Goal: Task Accomplishment & Management: Complete application form

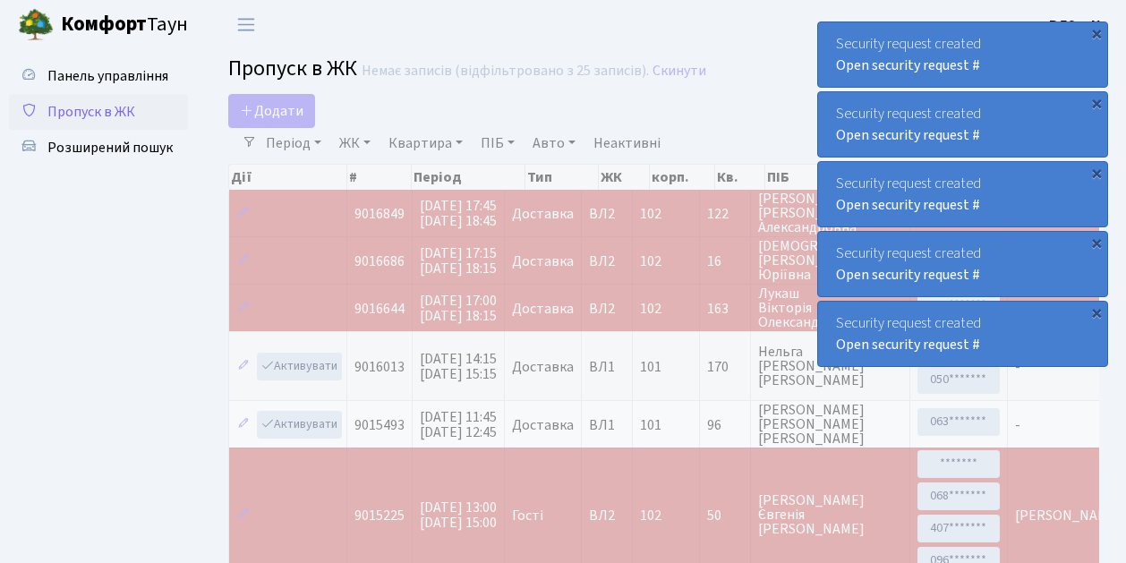
select select "25"
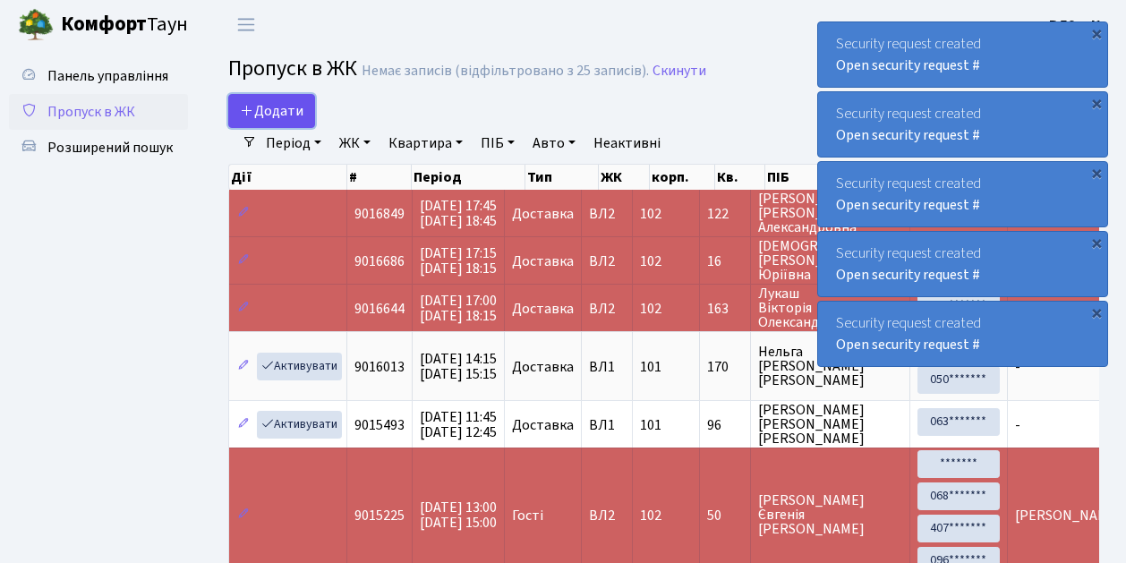
click at [308, 122] on link "Додати" at bounding box center [271, 111] width 87 height 34
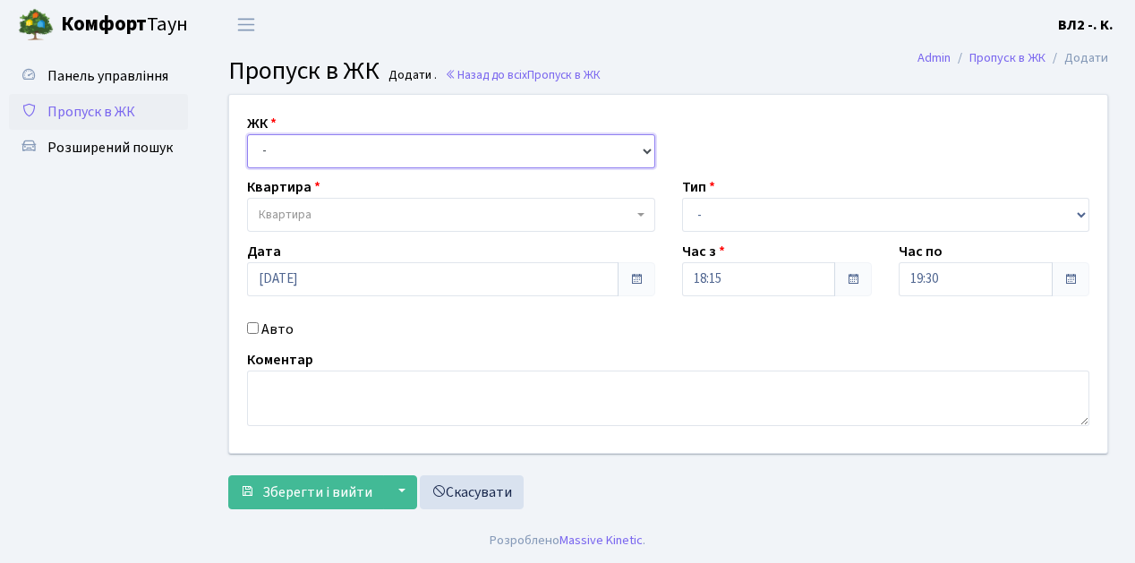
click at [636, 145] on select "- [STREET_ADDRESS][PERSON_NAME]" at bounding box center [451, 151] width 408 height 34
select select "317"
click at [247, 134] on select "- [STREET_ADDRESS][PERSON_NAME]" at bounding box center [451, 151] width 408 height 34
select select
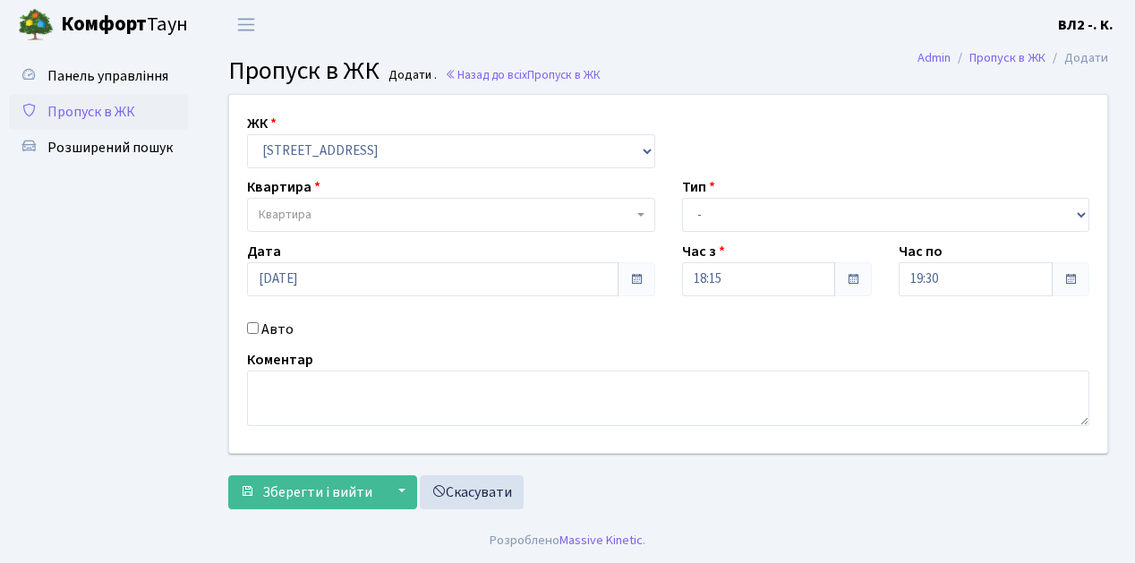
click at [641, 213] on b at bounding box center [640, 215] width 7 height 4
type input "32"
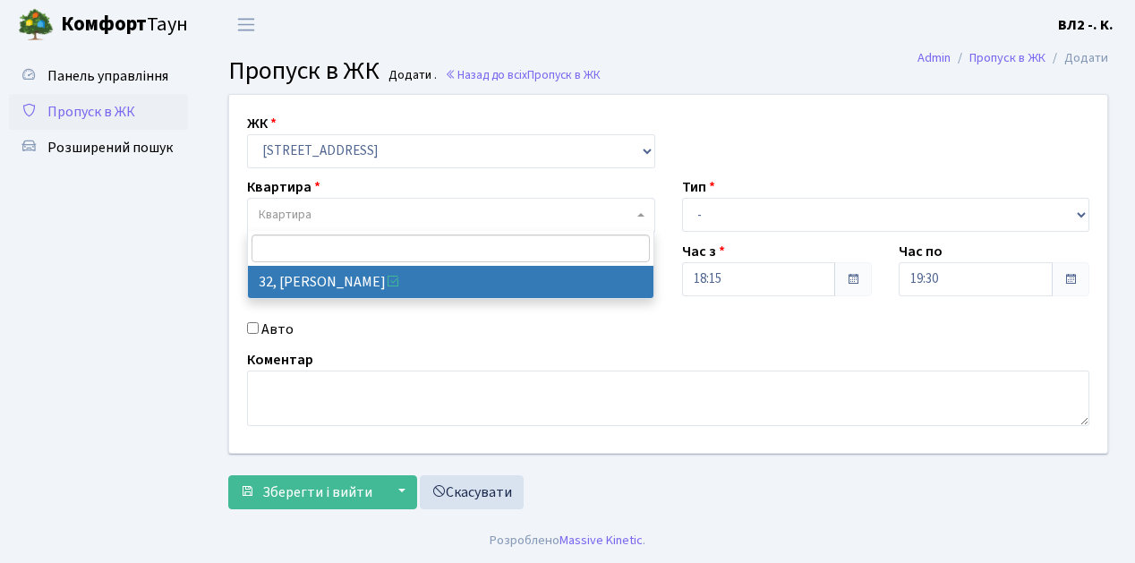
select select "38035"
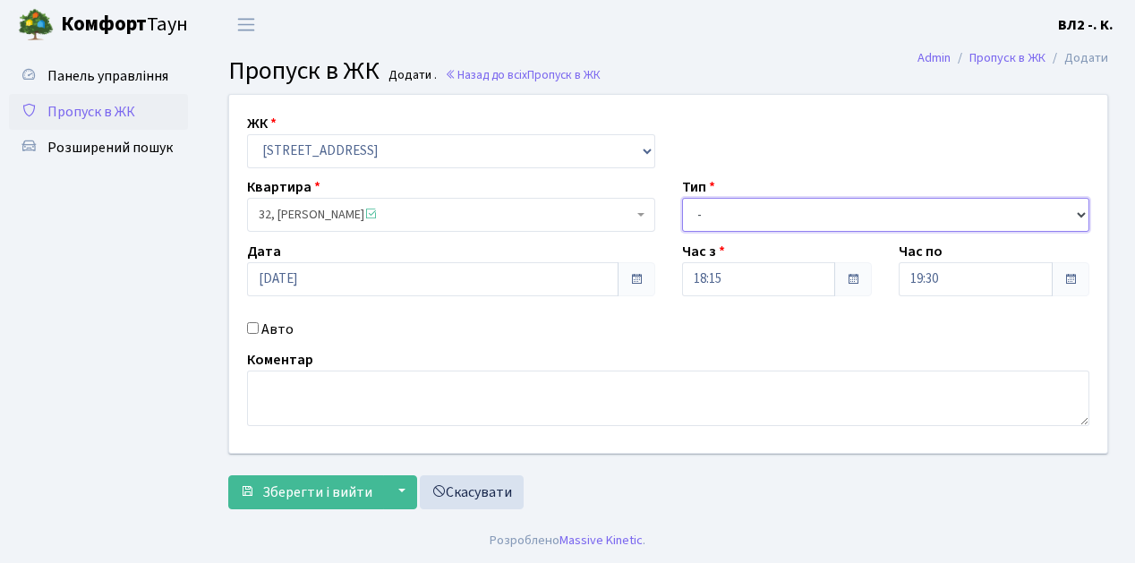
click at [1077, 213] on select "- Доставка Таксі Гості Сервіс" at bounding box center [886, 215] width 408 height 34
select select "1"
click at [682, 198] on select "- Доставка Таксі Гості Сервіс" at bounding box center [886, 215] width 408 height 34
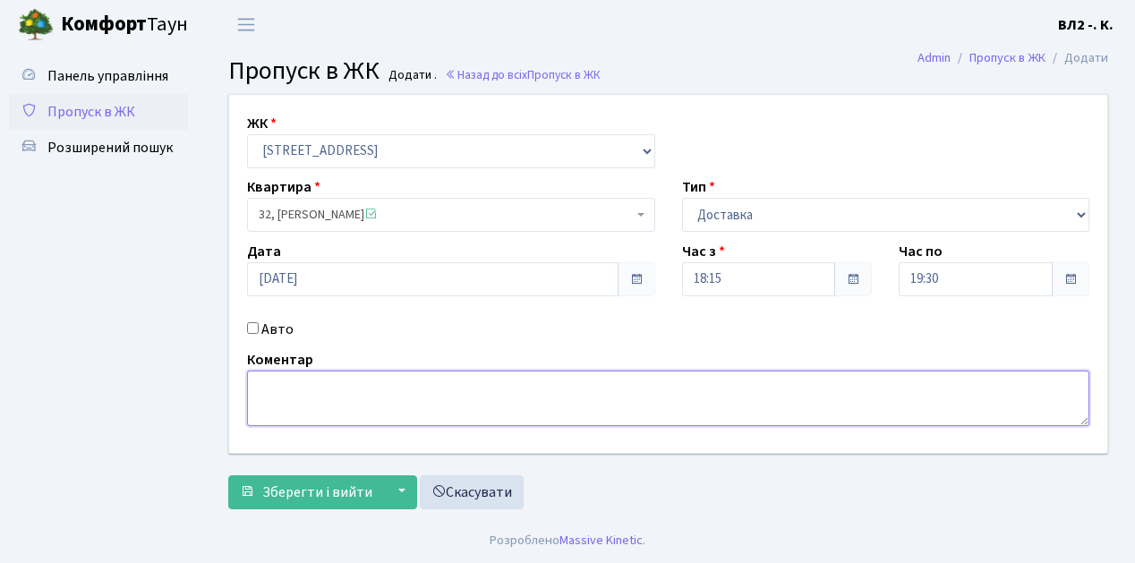
click at [259, 381] on textarea at bounding box center [668, 399] width 842 height 56
type textarea "18-18"
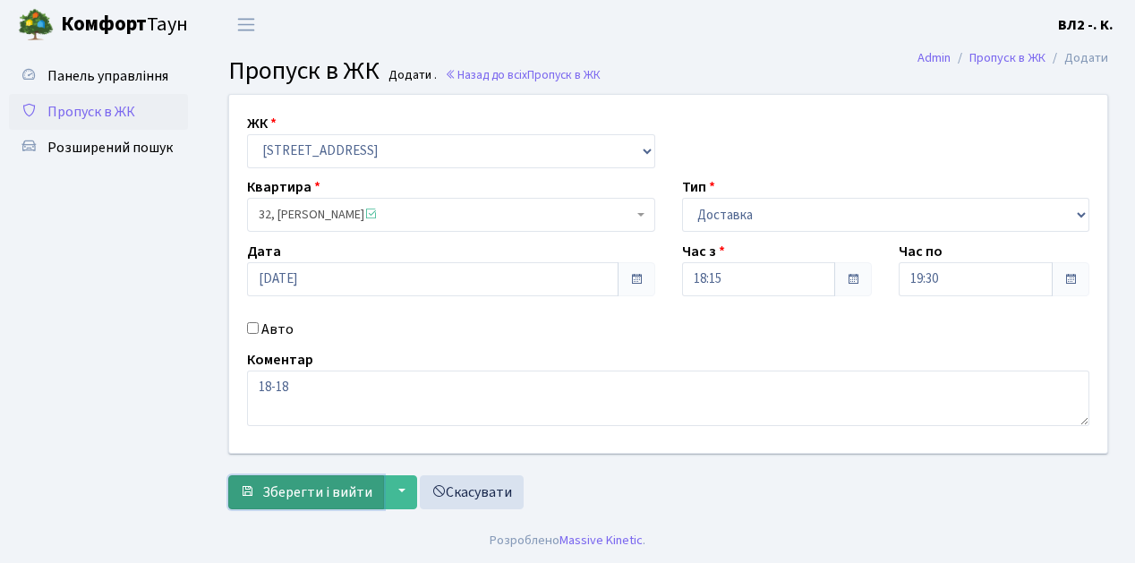
click at [275, 496] on span "Зберегти і вийти" at bounding box center [317, 493] width 110 height 20
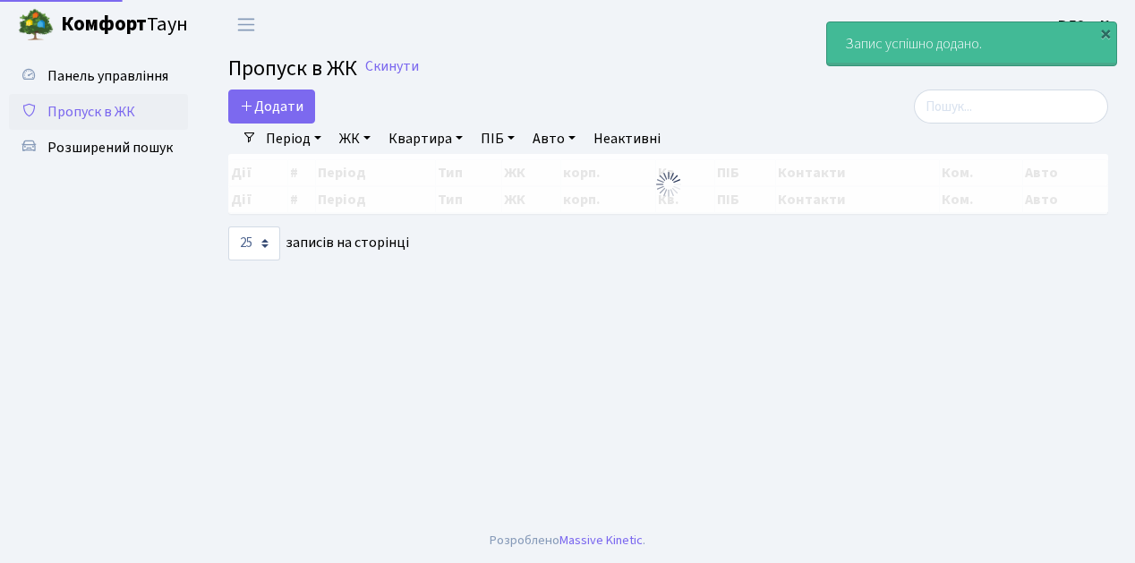
select select "25"
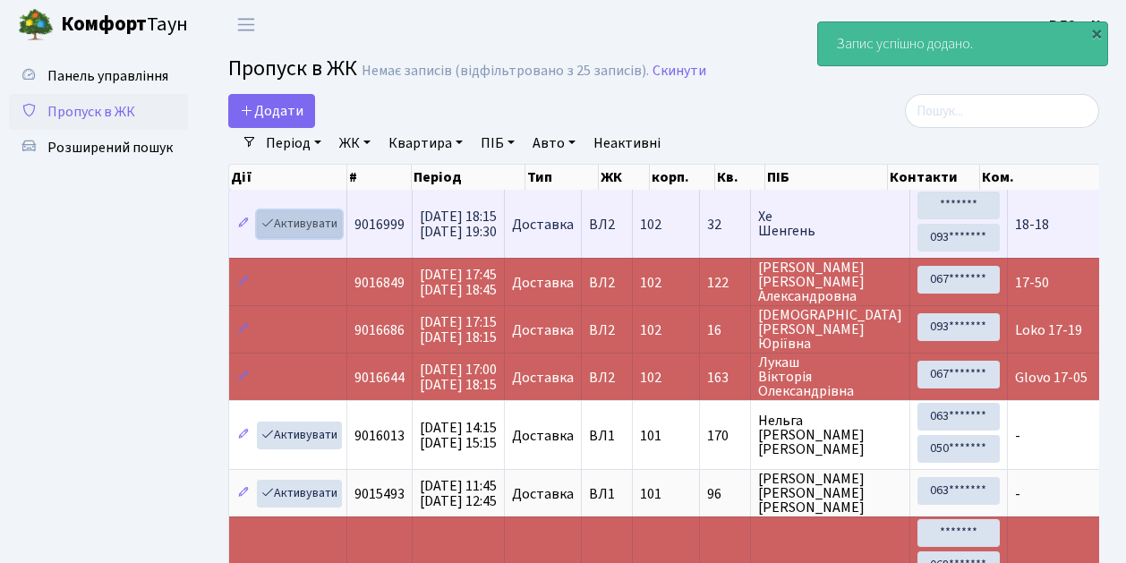
click at [326, 233] on link "Активувати" at bounding box center [299, 224] width 85 height 28
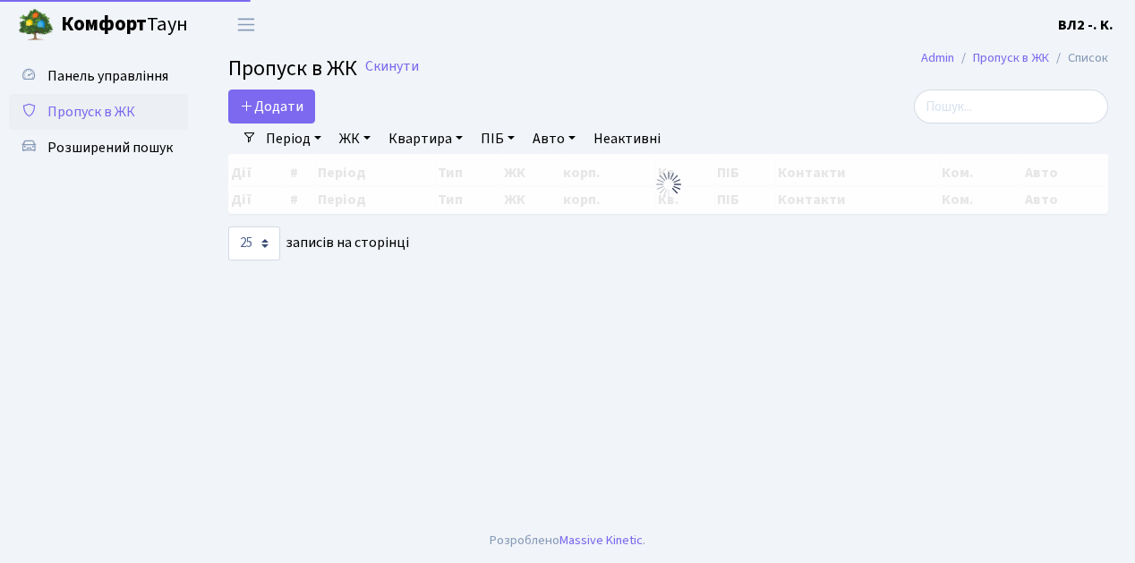
select select "25"
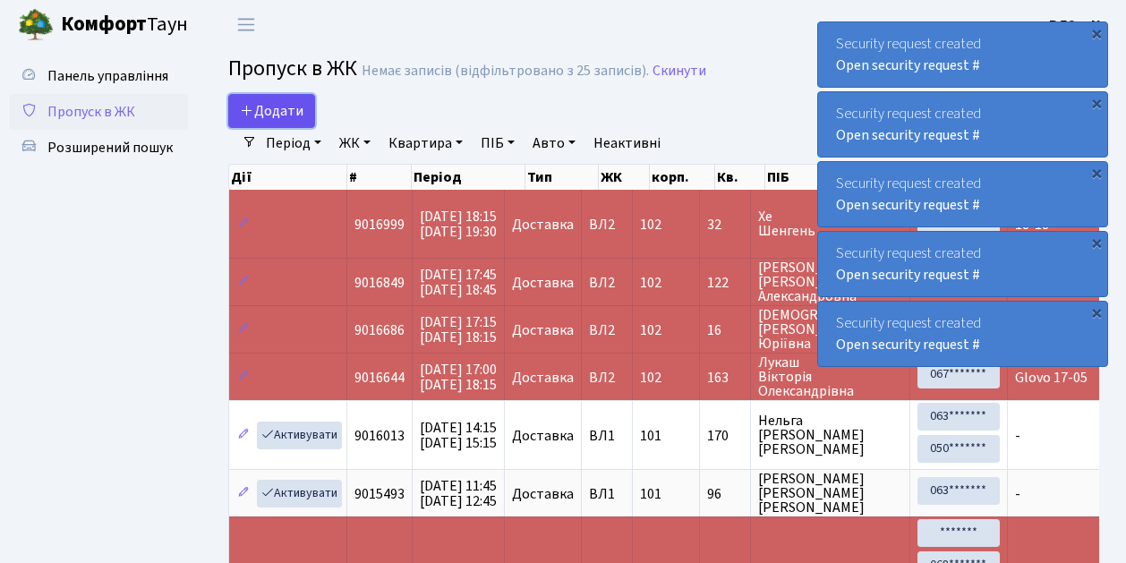
click at [308, 118] on link "Додати" at bounding box center [271, 111] width 87 height 34
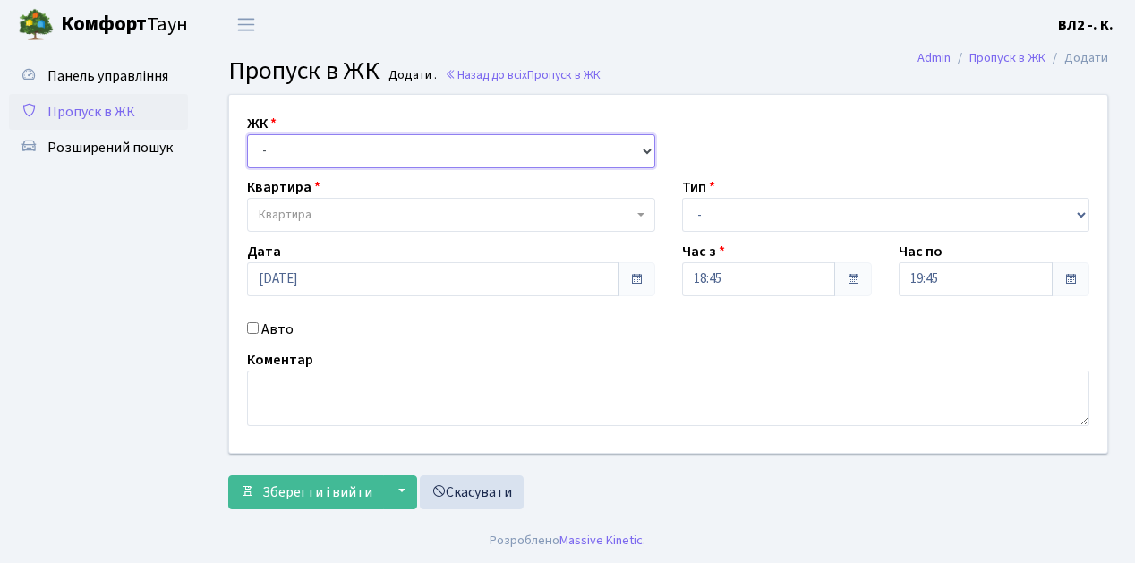
click at [639, 147] on select "- ВЛ1, Ужгородський пров., 4/1 ВЛ2, Голосіївський просп., 76 ВЛ3, пр.Голосіївсь…" at bounding box center [451, 151] width 408 height 34
select select "317"
click at [247, 134] on select "- ВЛ1, Ужгородський пров., 4/1 ВЛ2, Голосіївський просп., 76 ВЛ3, пр.Голосіївсь…" at bounding box center [451, 151] width 408 height 34
select select
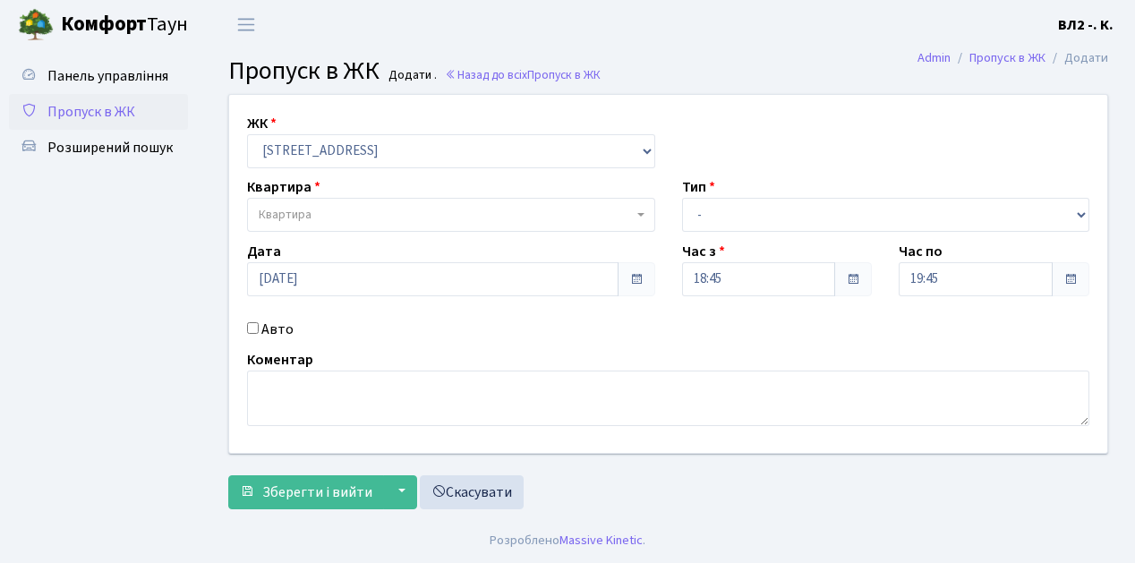
click at [640, 215] on b at bounding box center [640, 215] width 7 height 4
type input "32"
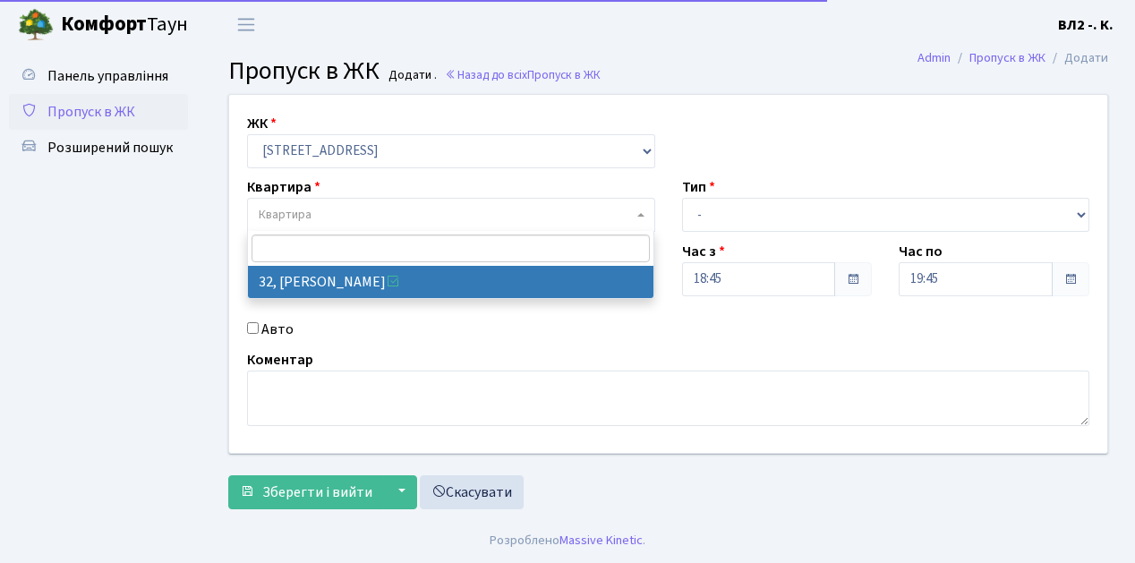
select select "38035"
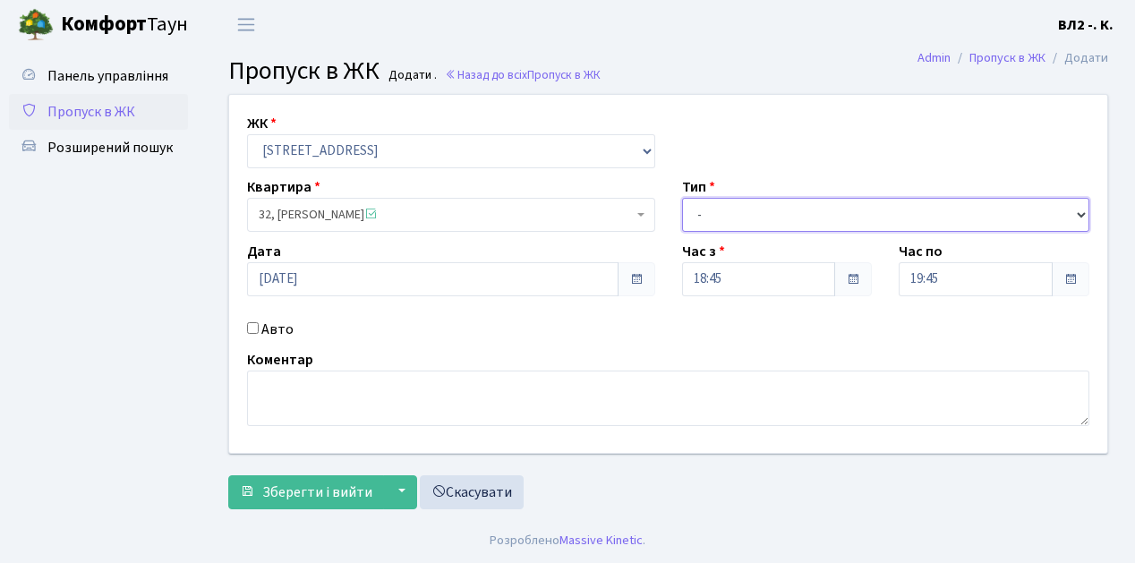
click at [1078, 210] on select "- Доставка Таксі Гості Сервіс" at bounding box center [886, 215] width 408 height 34
select select "1"
click at [682, 198] on select "- Доставка Таксі Гості Сервіс" at bounding box center [886, 215] width 408 height 34
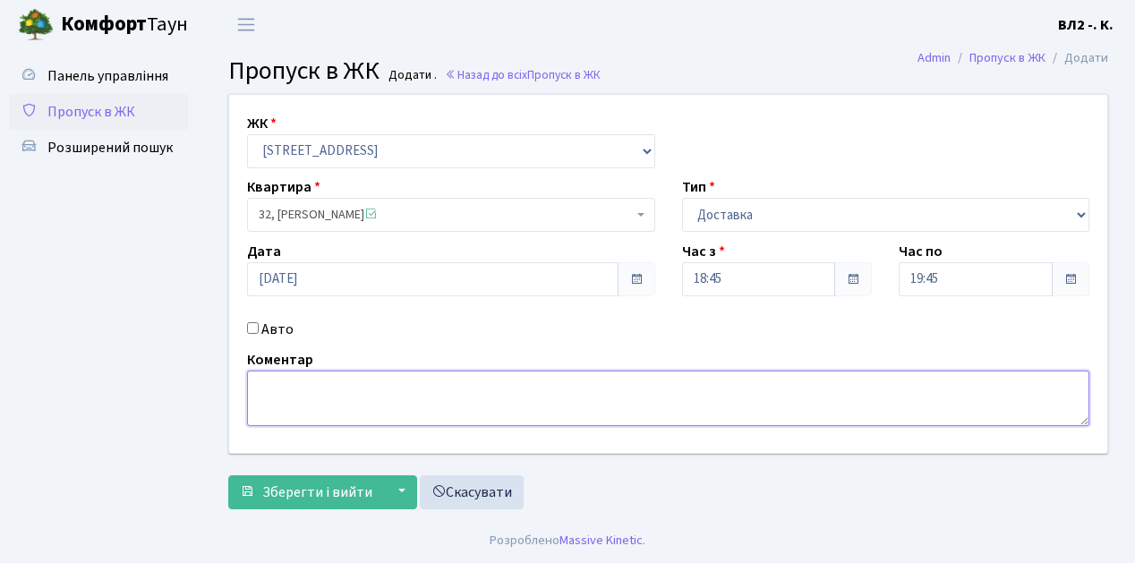
click at [267, 389] on textarea at bounding box center [668, 399] width 842 height 56
type textarea "Glovo 18-52"
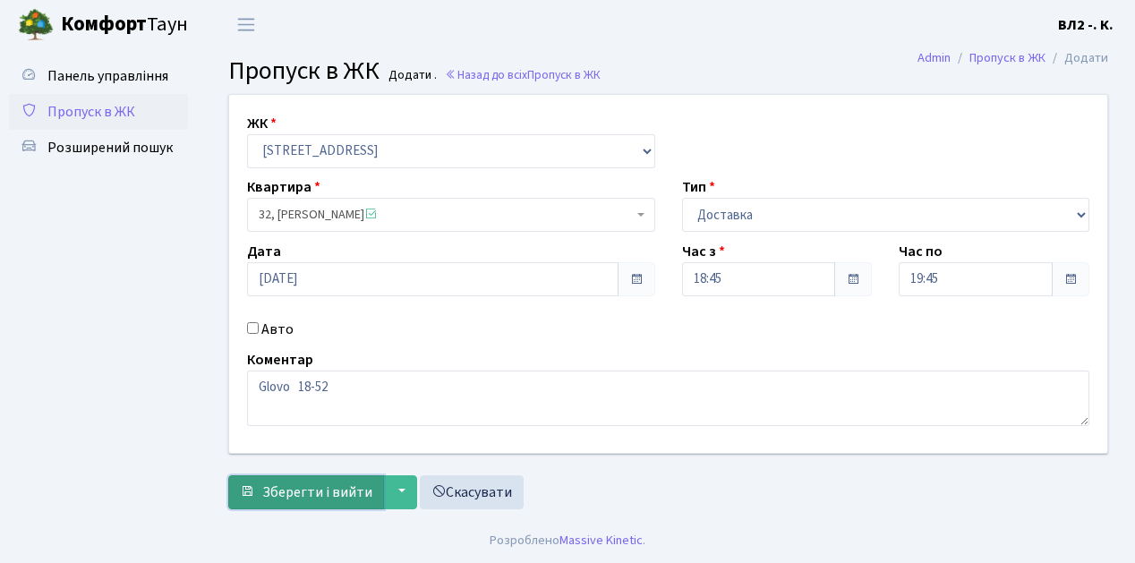
click at [369, 501] on button "Зберегти і вийти" at bounding box center [306, 492] width 156 height 34
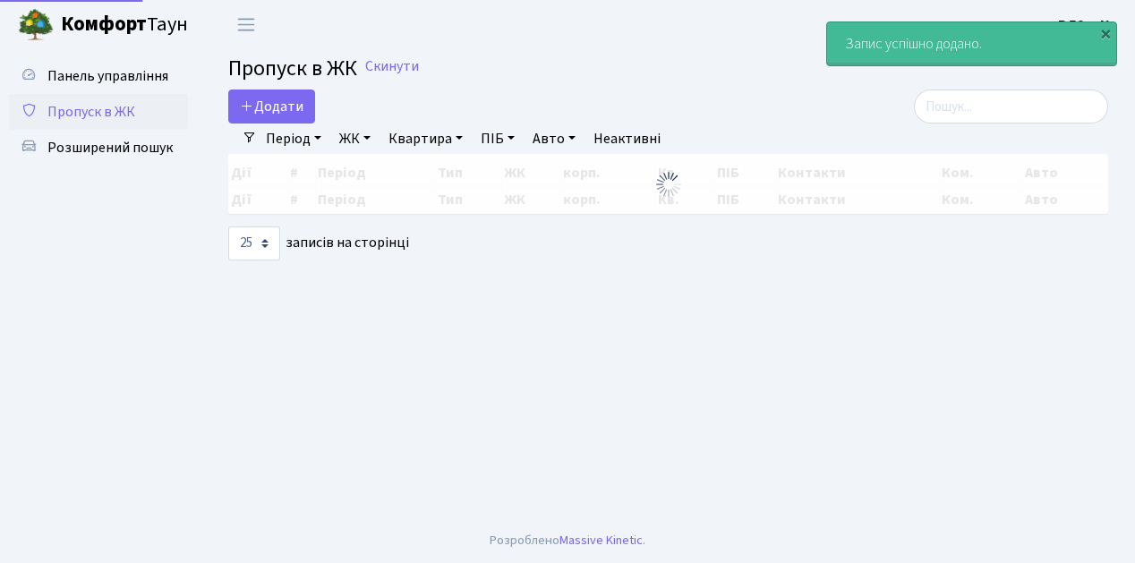
select select "25"
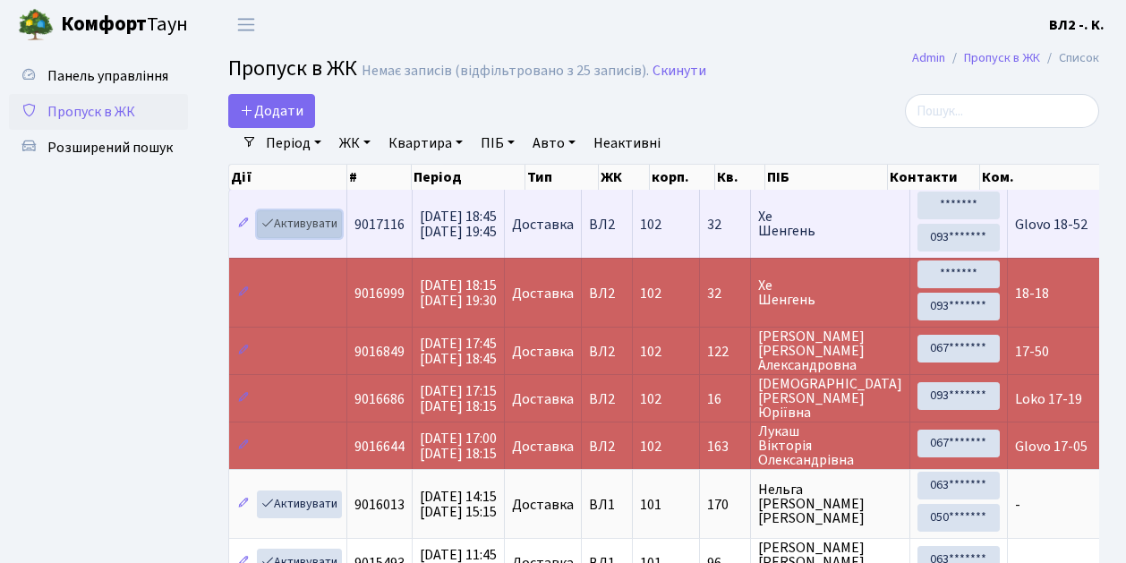
click at [337, 236] on link "Активувати" at bounding box center [299, 224] width 85 height 28
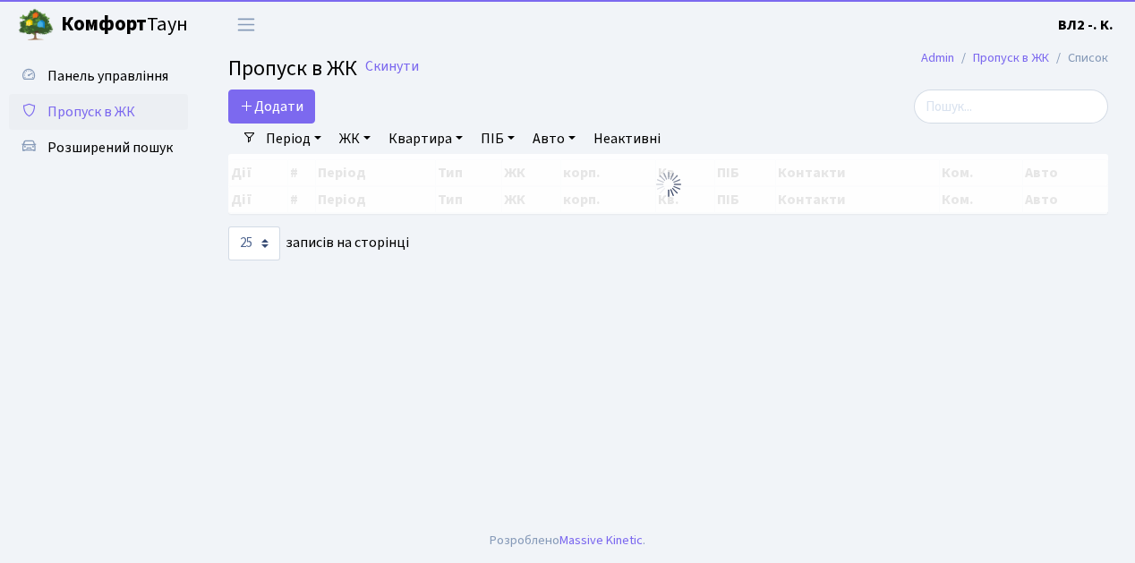
select select "25"
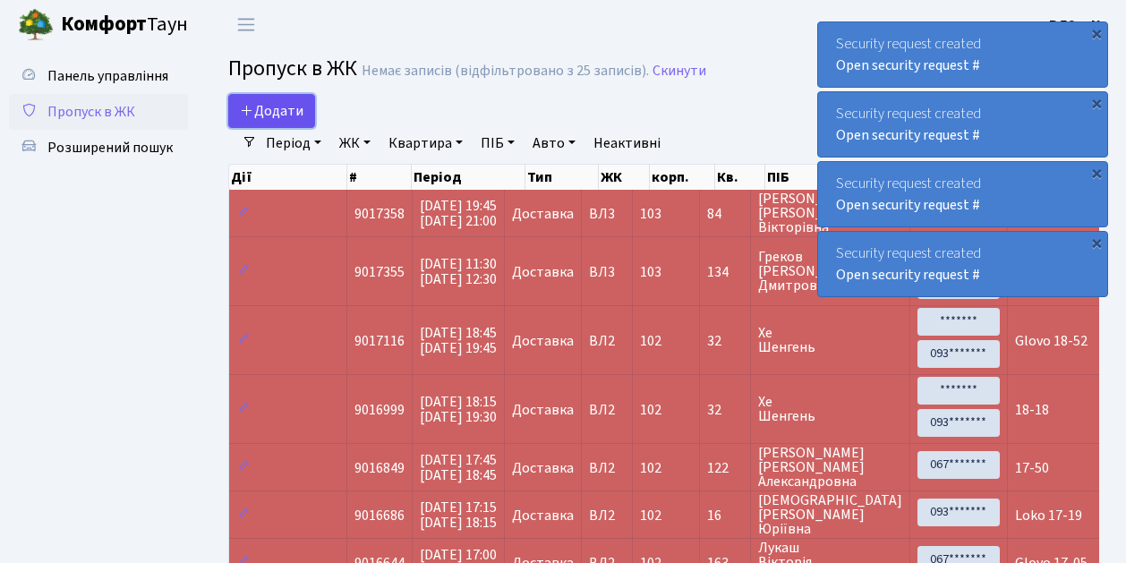
click at [307, 121] on link "Додати" at bounding box center [271, 111] width 87 height 34
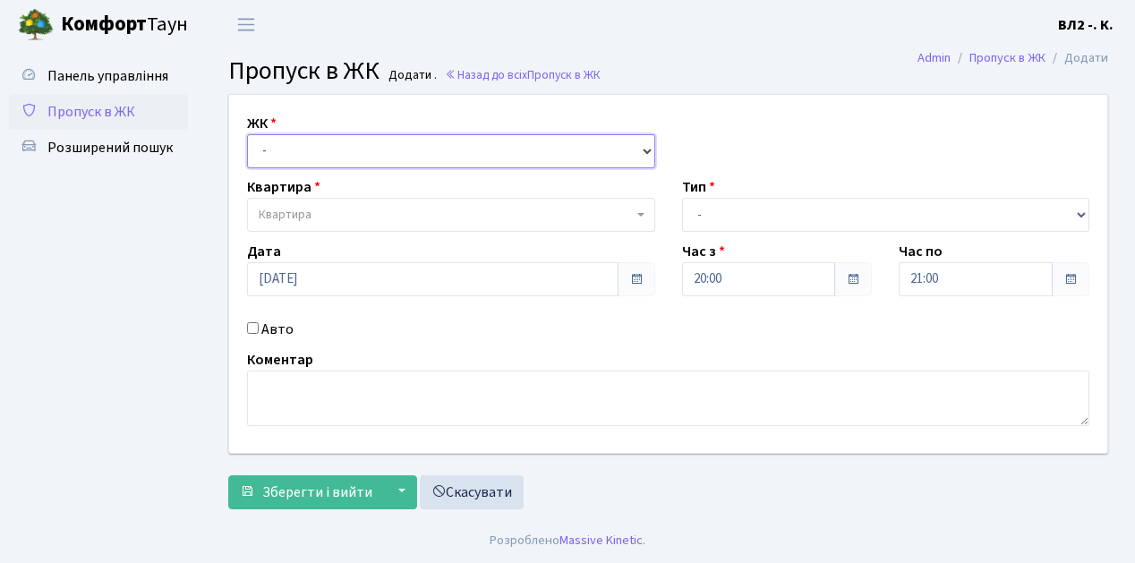
click at [647, 150] on select "- [STREET_ADDRESS][PERSON_NAME]" at bounding box center [451, 151] width 408 height 34
select select "317"
click at [247, 134] on select "- [STREET_ADDRESS][PERSON_NAME]" at bounding box center [451, 151] width 408 height 34
select select
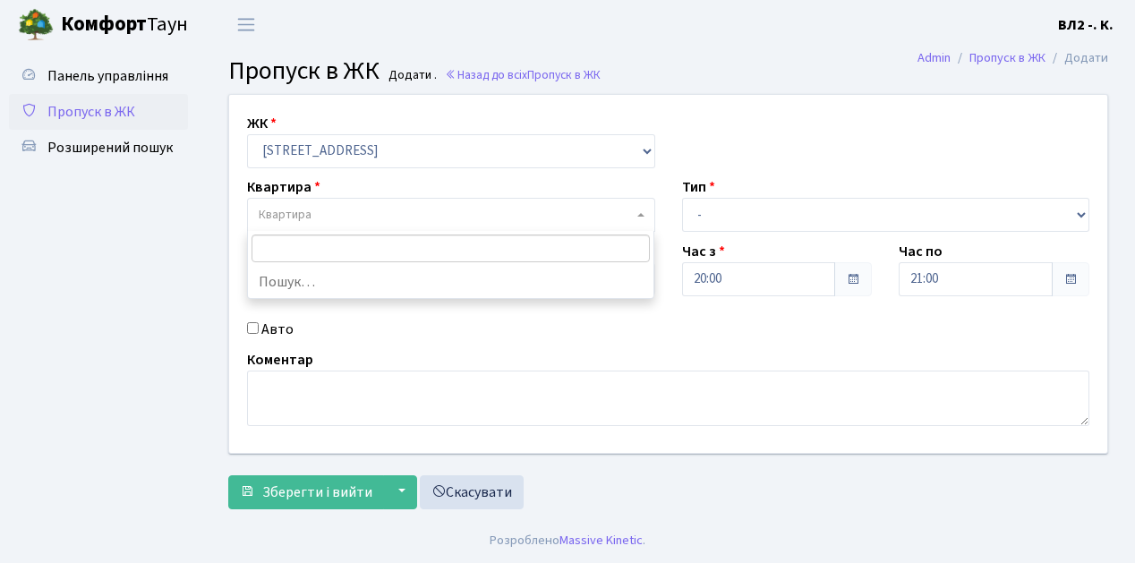
click at [642, 216] on b at bounding box center [640, 215] width 7 height 4
type input "31"
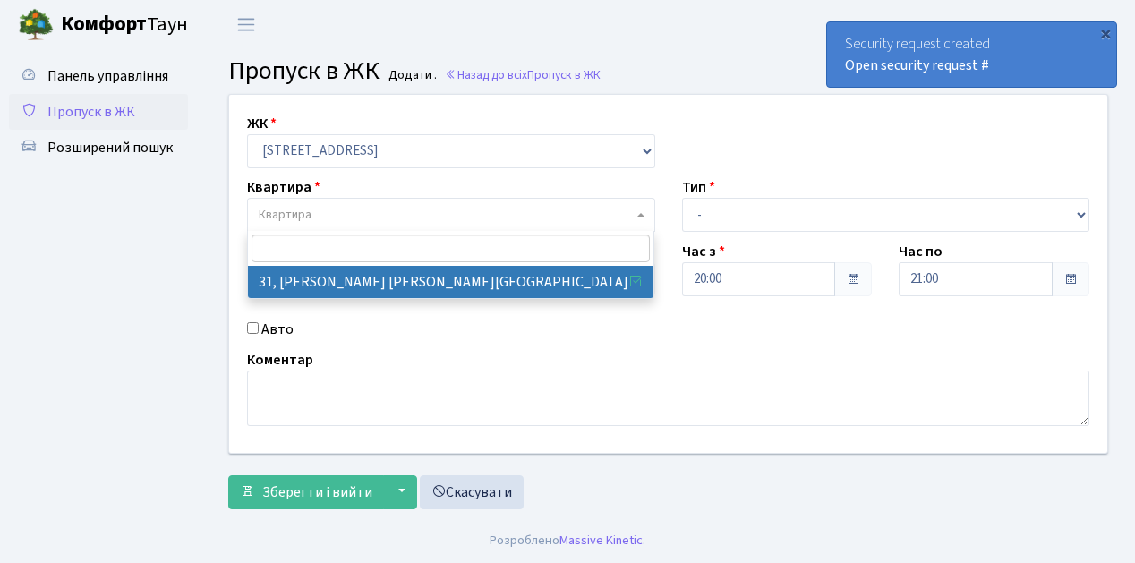
select select "38032"
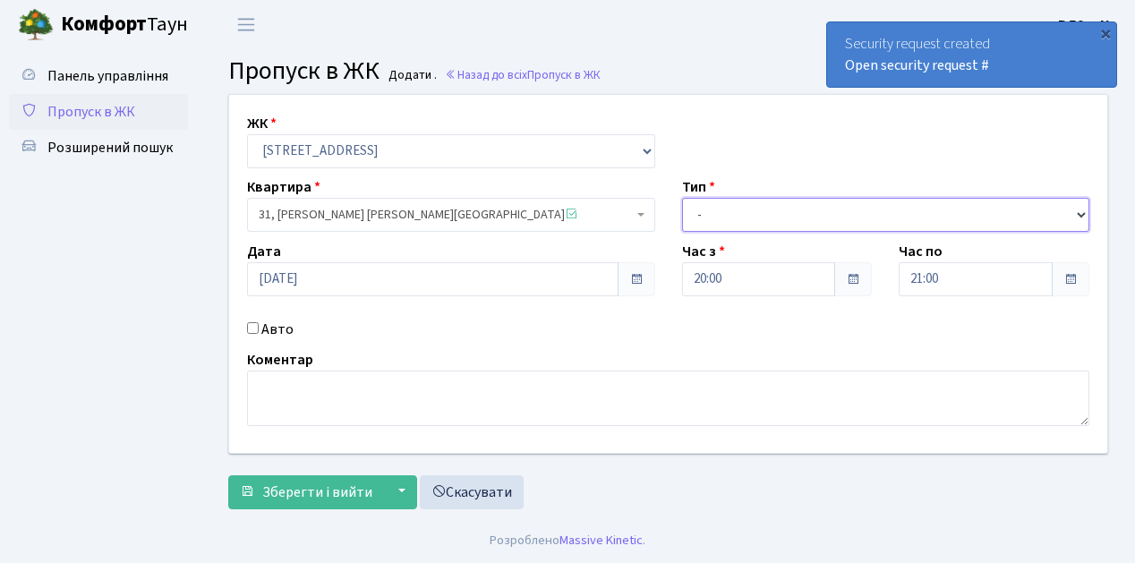
click at [1081, 211] on select "- Доставка Таксі Гості Сервіс" at bounding box center [886, 215] width 408 height 34
select select "1"
click at [682, 198] on select "- Доставка Таксі Гості Сервіс" at bounding box center [886, 215] width 408 height 34
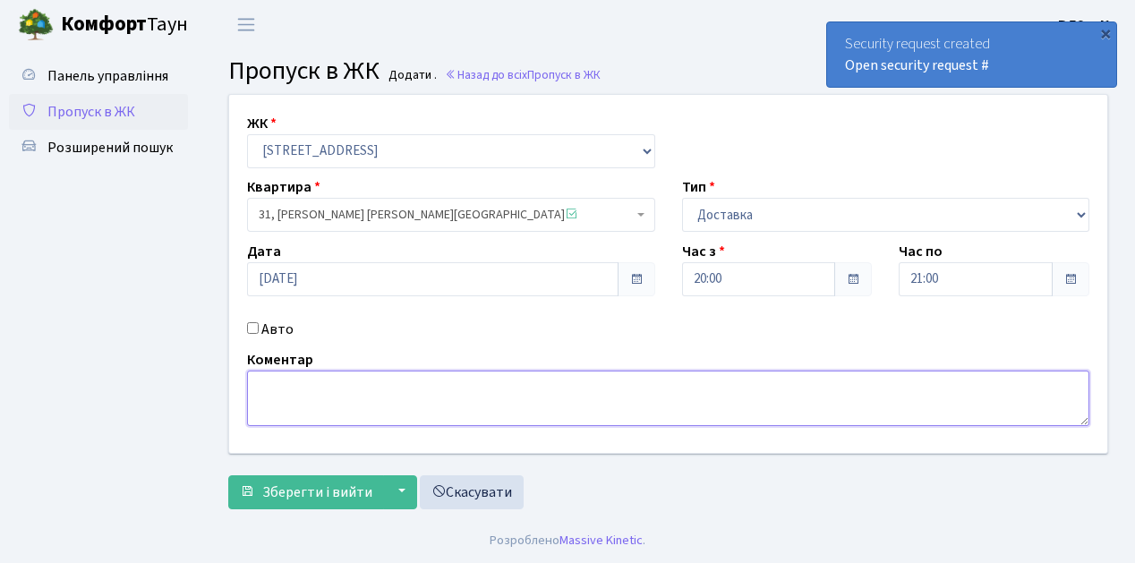
drag, startPoint x: 269, startPoint y: 376, endPoint x: 279, endPoint y: 378, distance: 10.9
click at [271, 376] on textarea at bounding box center [668, 399] width 842 height 56
type textarea "Glovo 20-02"
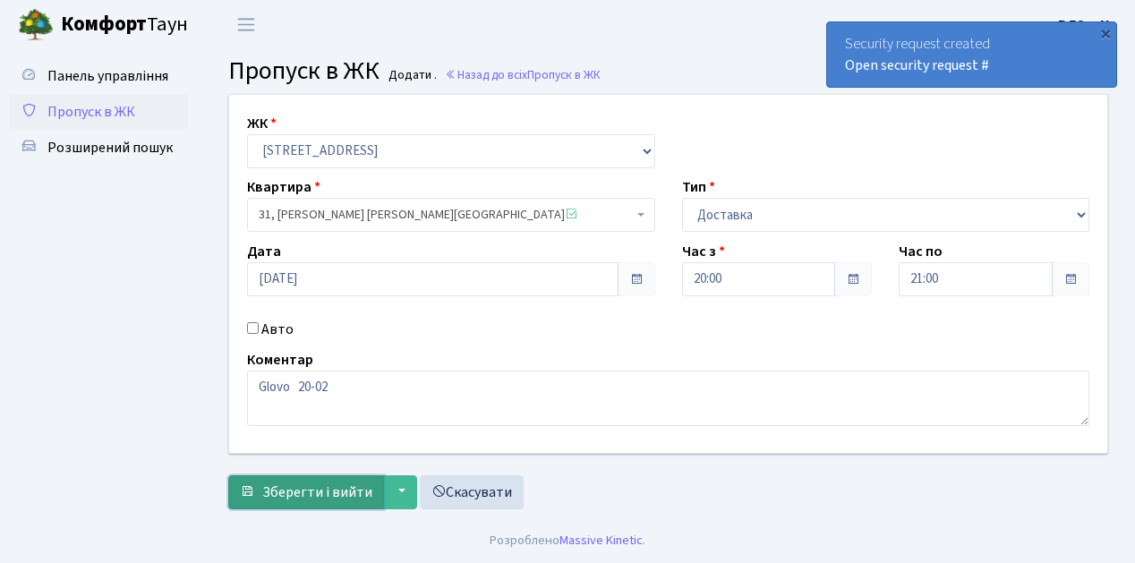
click at [284, 501] on button "Зберегти і вийти" at bounding box center [306, 492] width 156 height 34
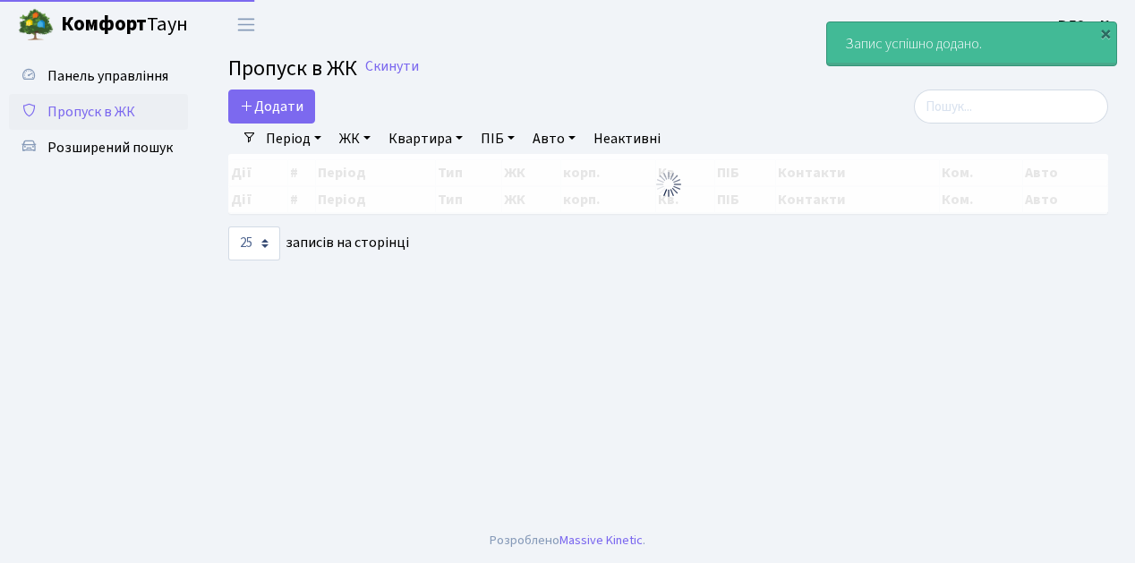
select select "25"
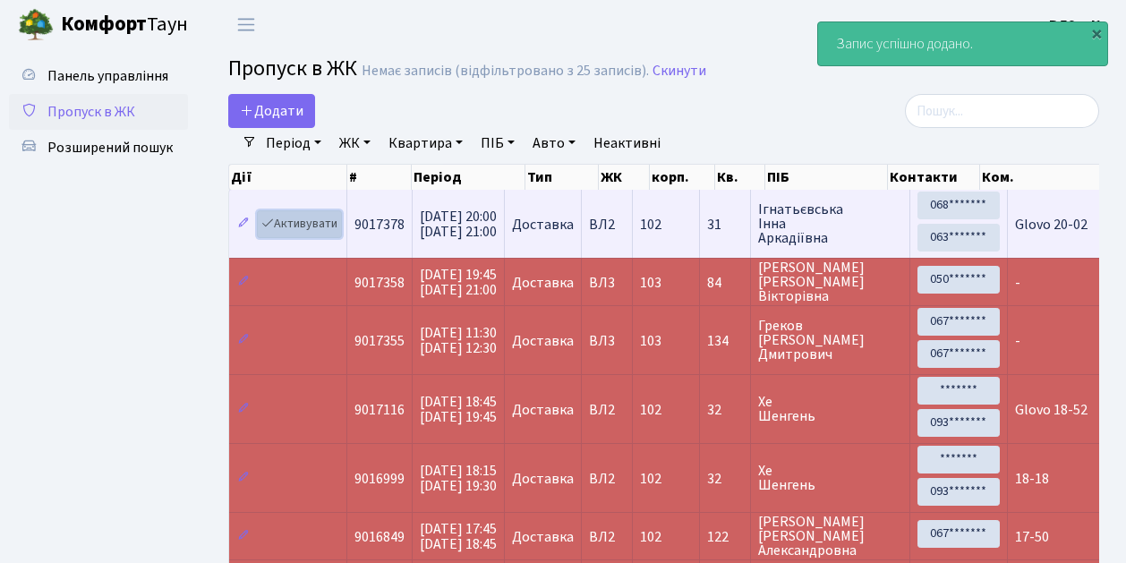
click at [331, 229] on link "Активувати" at bounding box center [299, 224] width 85 height 28
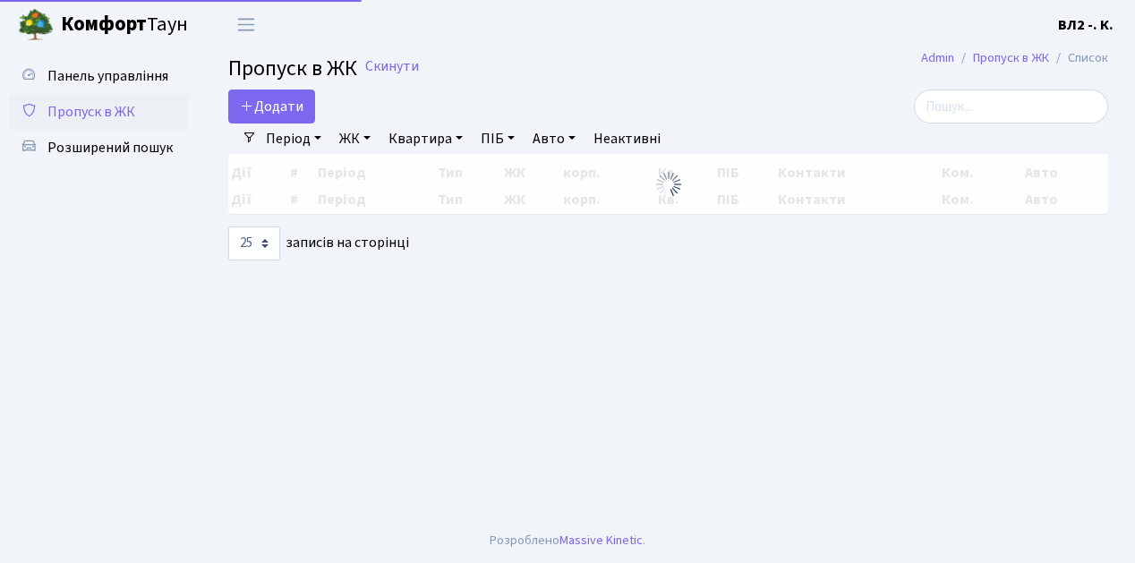
select select "25"
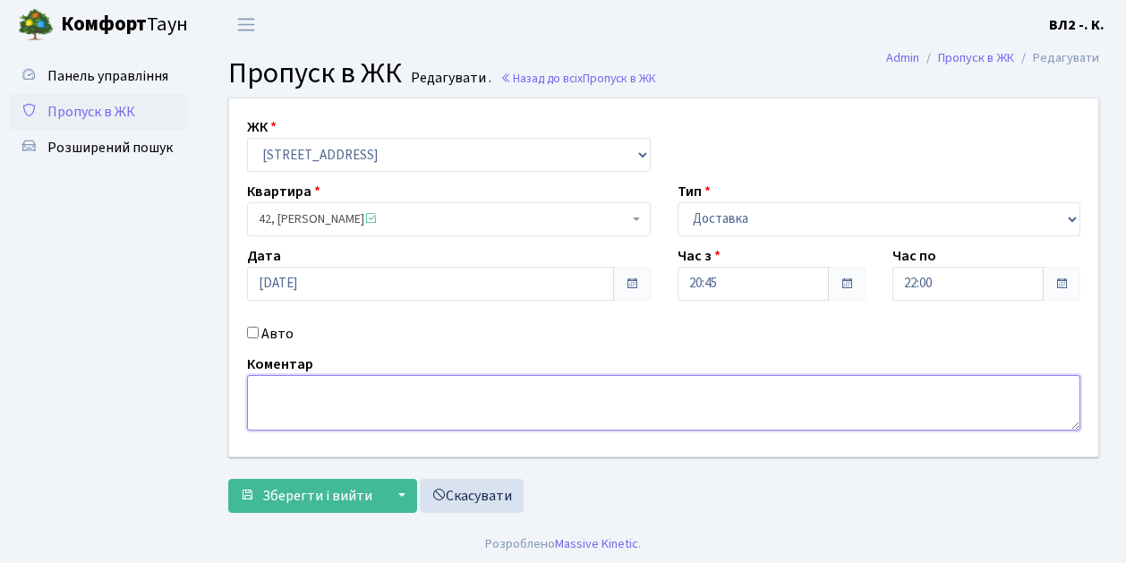
click at [264, 387] on textarea at bounding box center [663, 403] width 833 height 56
type textarea "Glovo 20-46"
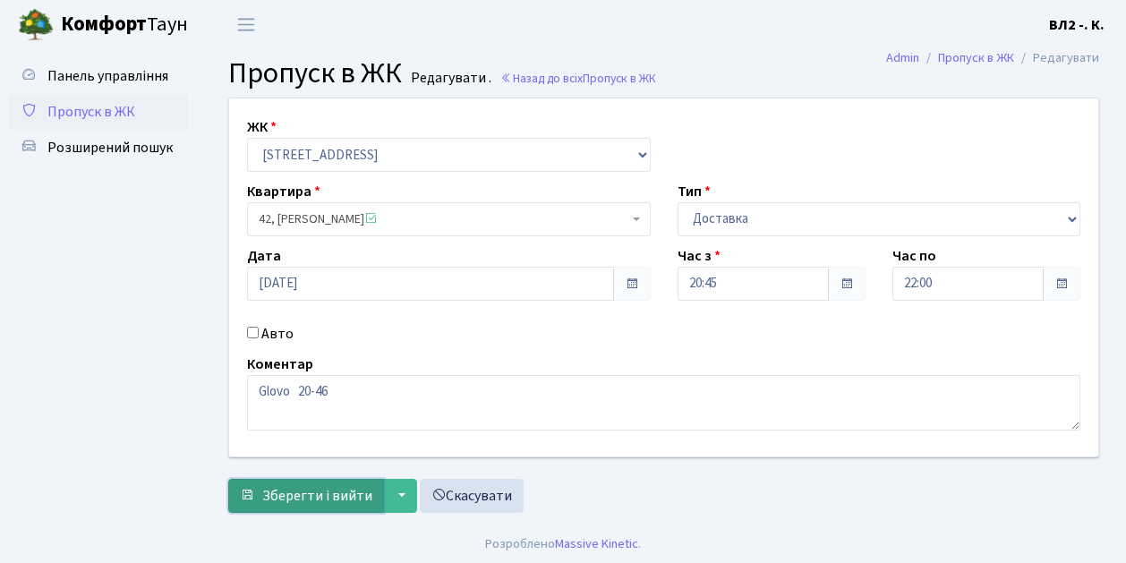
click at [295, 501] on span "Зберегти і вийти" at bounding box center [317, 496] width 110 height 20
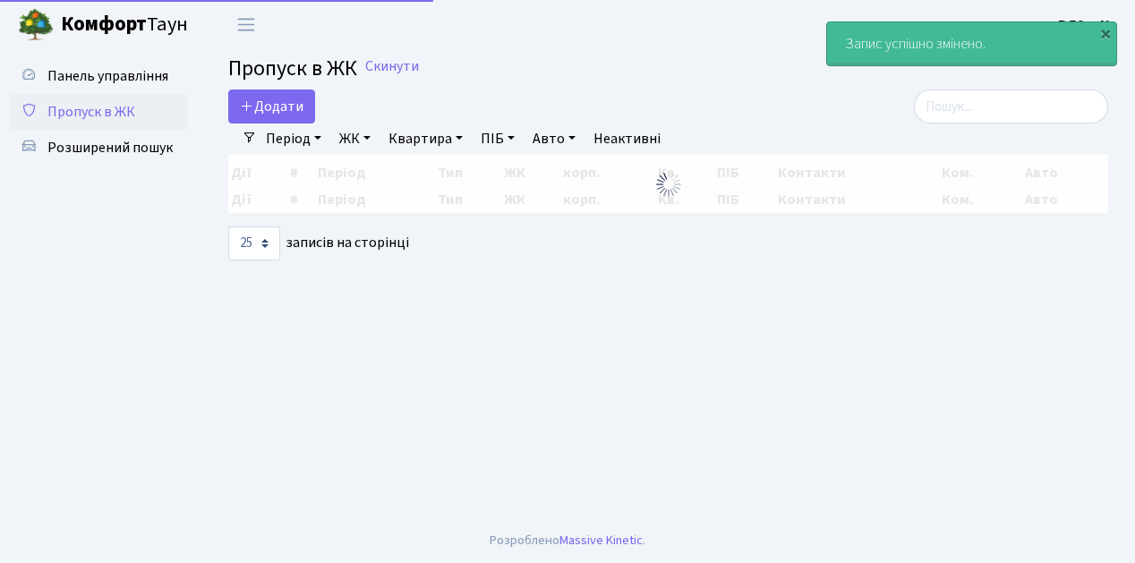
select select "25"
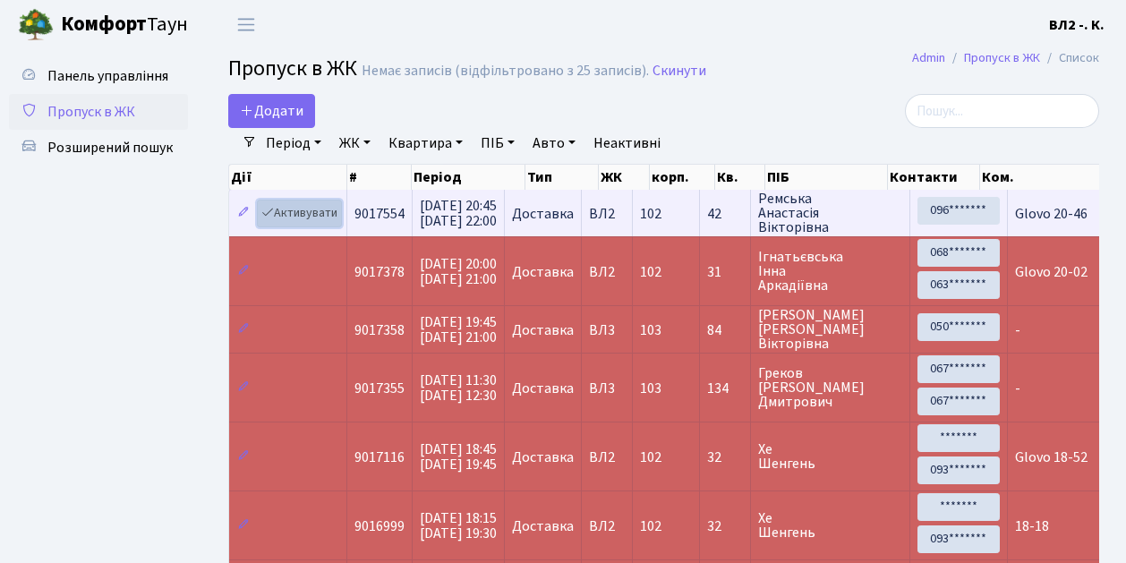
click at [286, 221] on link "Активувати" at bounding box center [299, 214] width 85 height 28
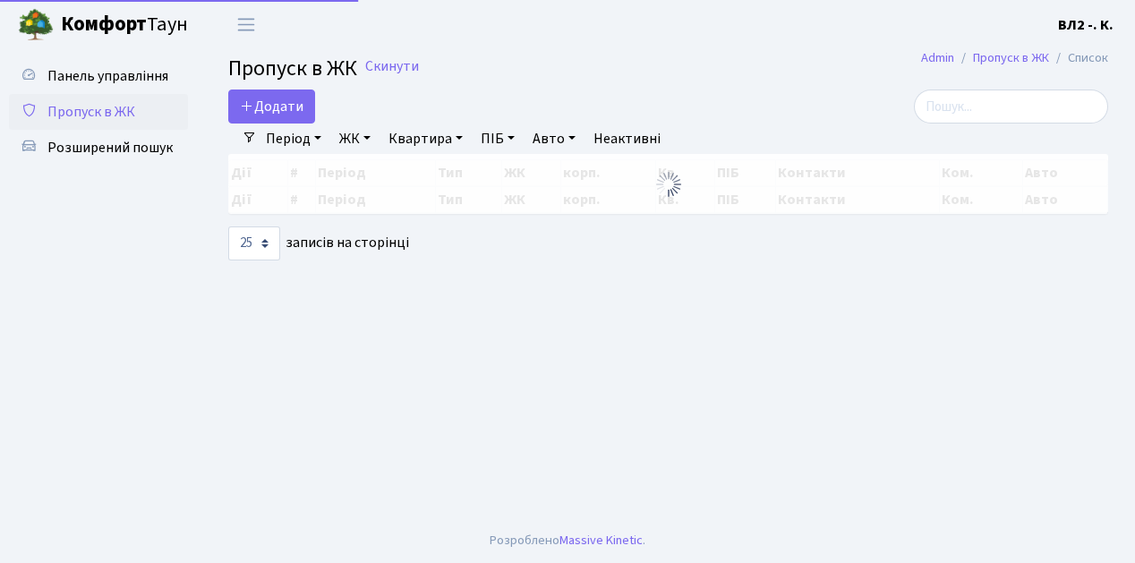
select select "25"
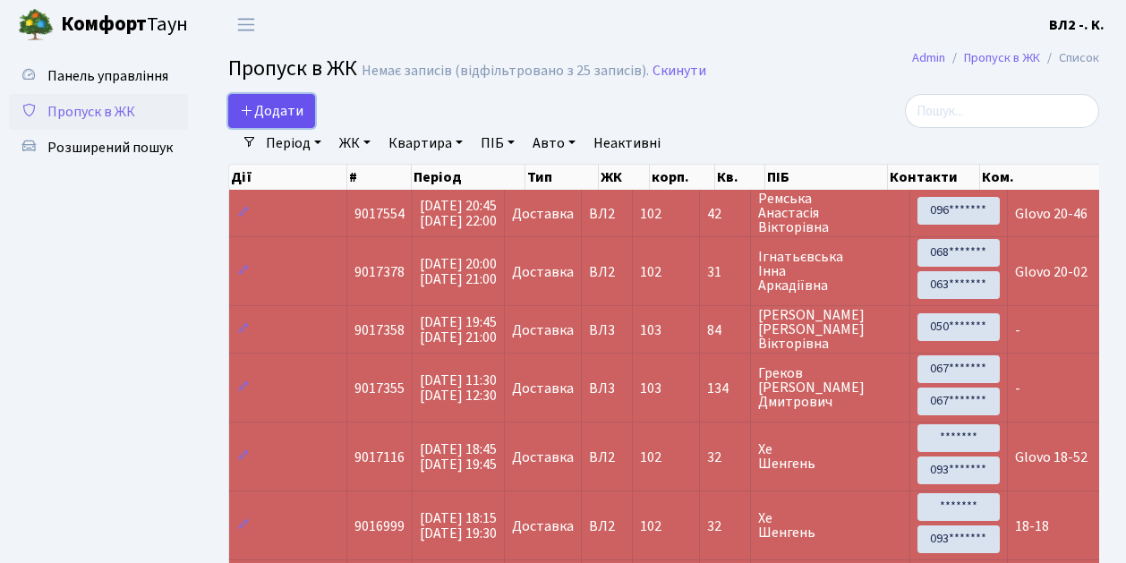
click at [303, 123] on link "Додати" at bounding box center [271, 111] width 87 height 34
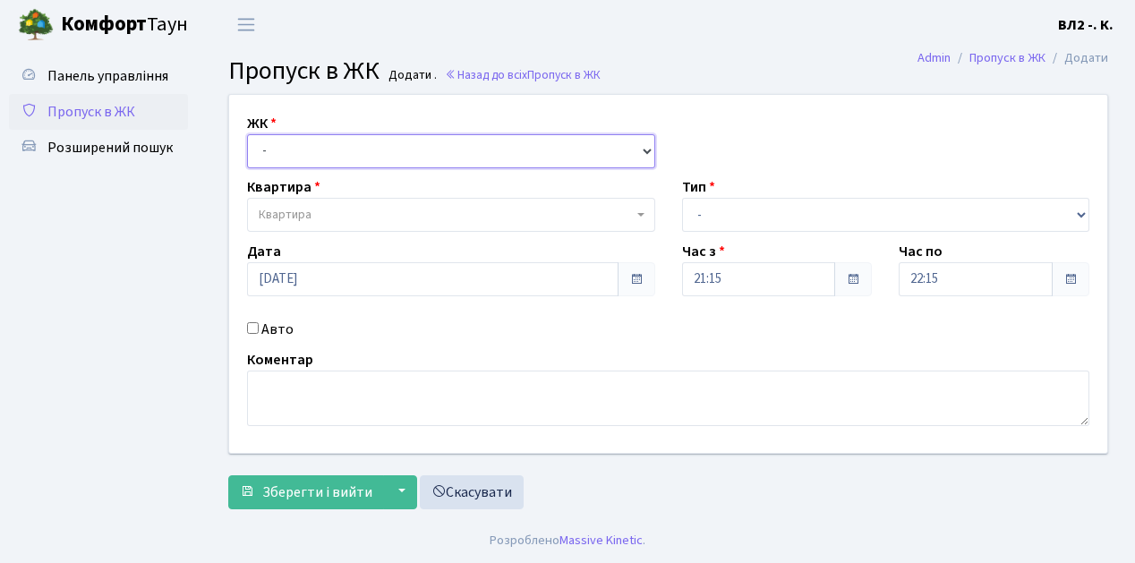
drag, startPoint x: 648, startPoint y: 148, endPoint x: 637, endPoint y: 147, distance: 10.8
click at [649, 148] on select "- [STREET_ADDRESS][PERSON_NAME]" at bounding box center [451, 151] width 408 height 34
select select "317"
click at [247, 134] on select "- [STREET_ADDRESS][PERSON_NAME]" at bounding box center [451, 151] width 408 height 34
select select
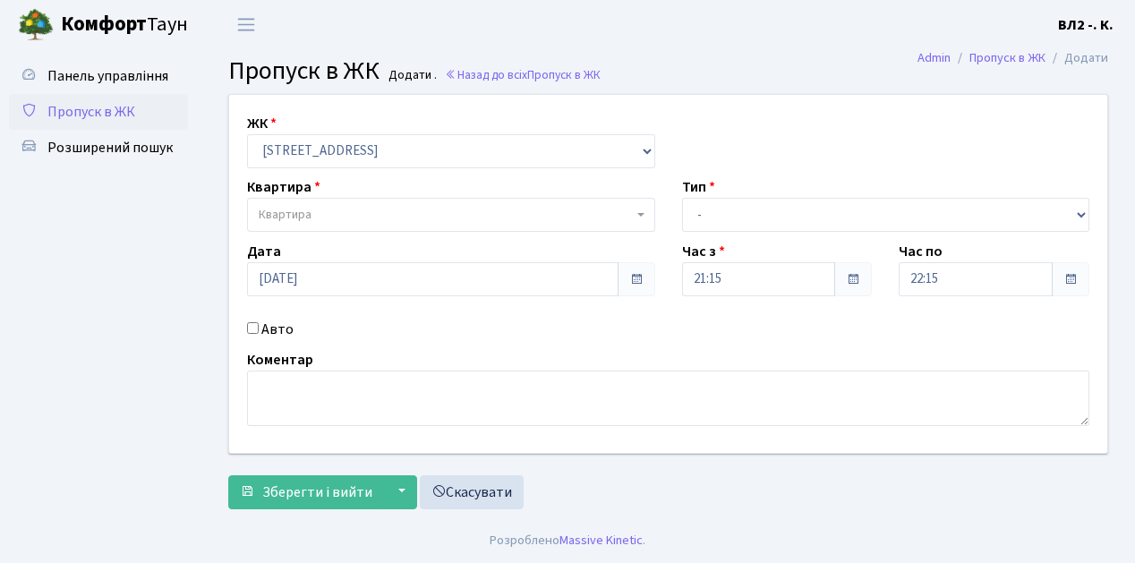
click at [650, 211] on span "Квартира" at bounding box center [451, 215] width 408 height 34
type input "188"
select select "40000"
click at [1083, 213] on select "- Доставка Таксі Гості Сервіс" at bounding box center [886, 215] width 408 height 34
select select "1"
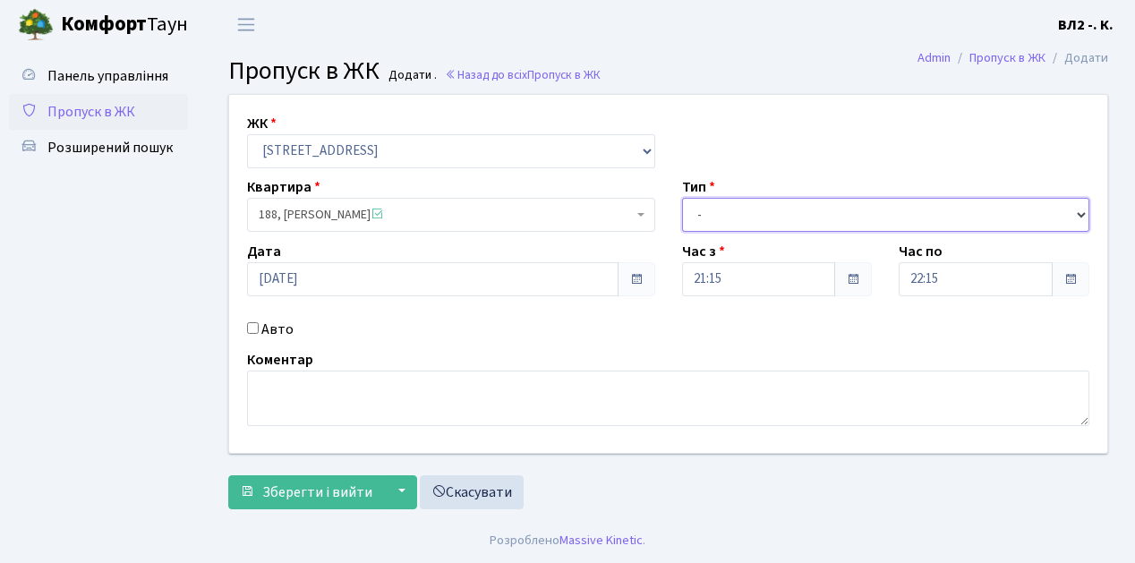
click at [682, 198] on select "- Доставка Таксі Гості Сервіс" at bounding box center [886, 215] width 408 height 34
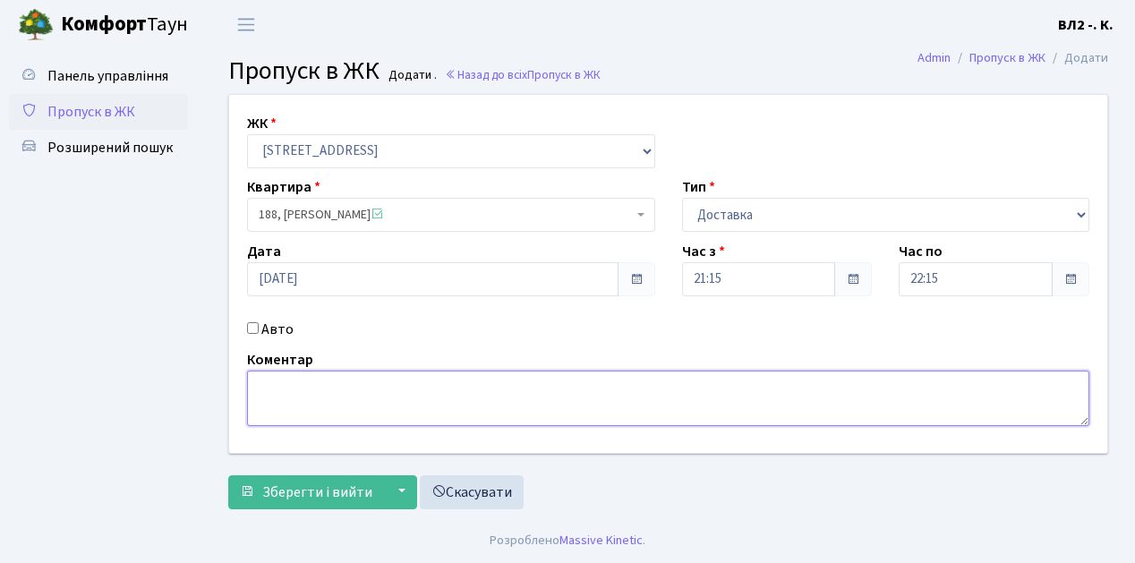
drag, startPoint x: 270, startPoint y: 378, endPoint x: 791, endPoint y: 259, distance: 534.5
click at [324, 355] on div "Коментар" at bounding box center [668, 387] width 869 height 77
type textarea "Glovo 21-13"
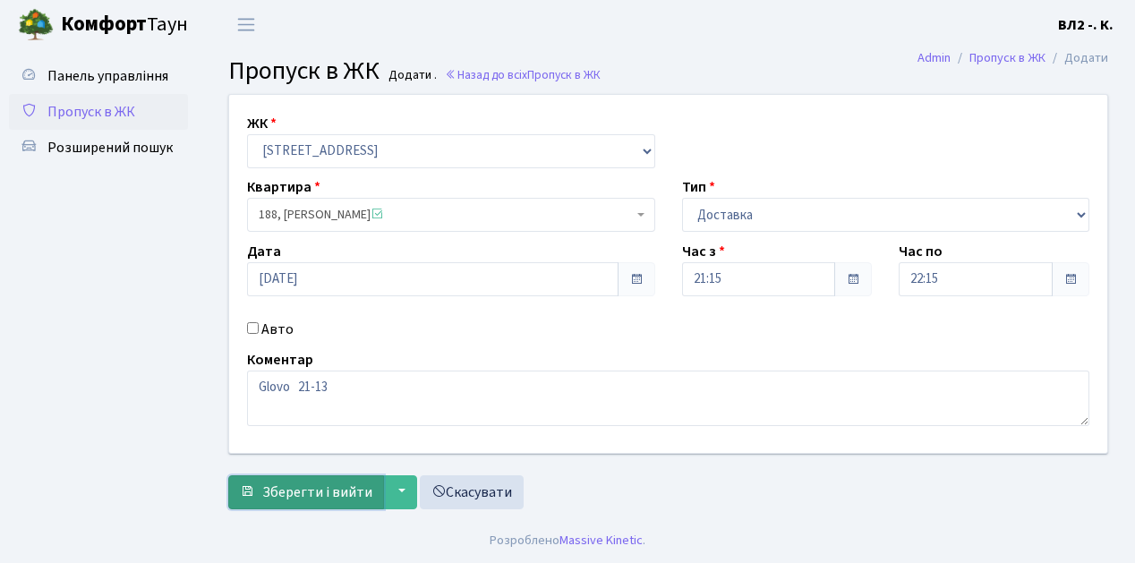
click at [281, 491] on span "Зберегти і вийти" at bounding box center [317, 493] width 110 height 20
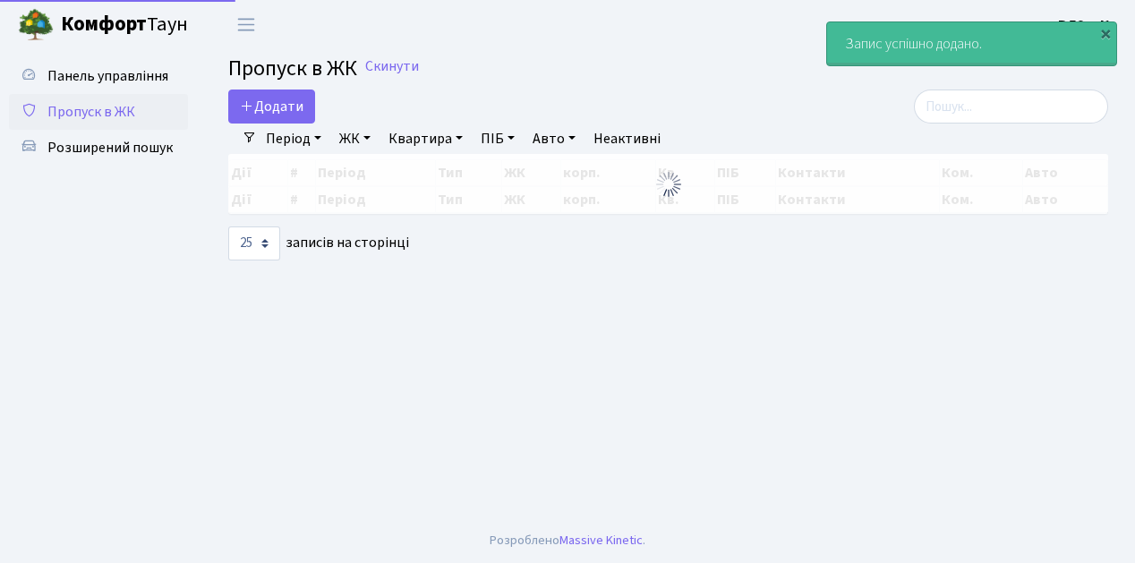
select select "25"
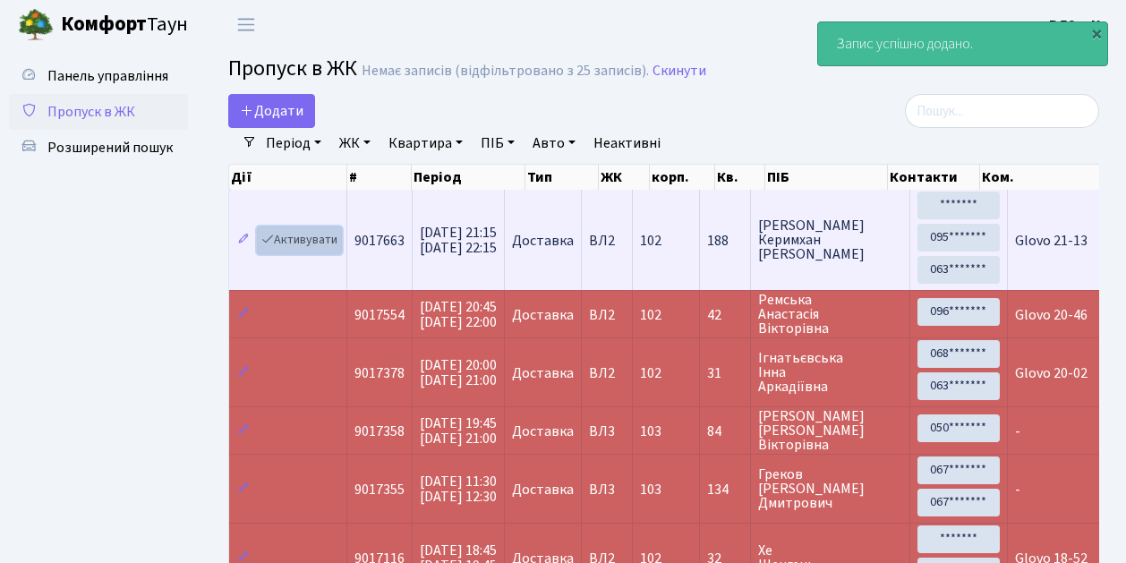
click at [335, 249] on link "Активувати" at bounding box center [299, 240] width 85 height 28
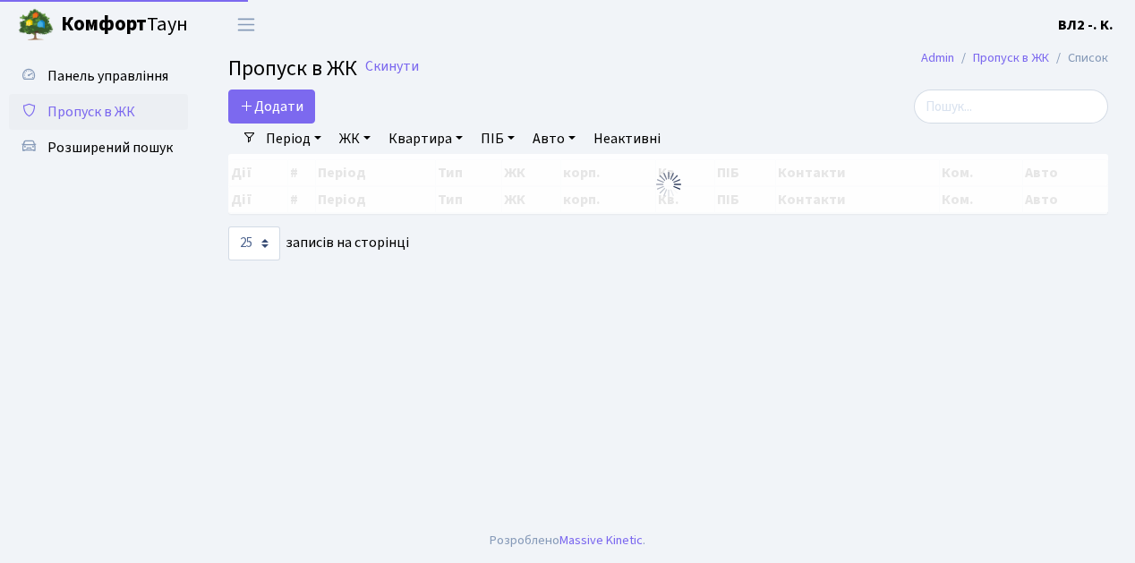
select select "25"
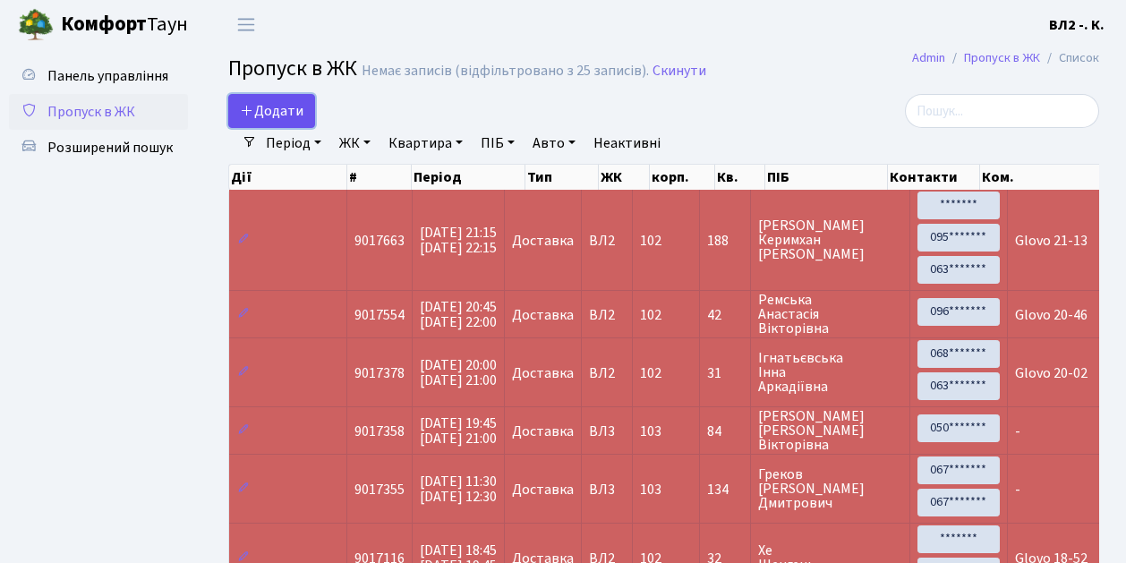
click at [299, 122] on link "Додати" at bounding box center [271, 111] width 87 height 34
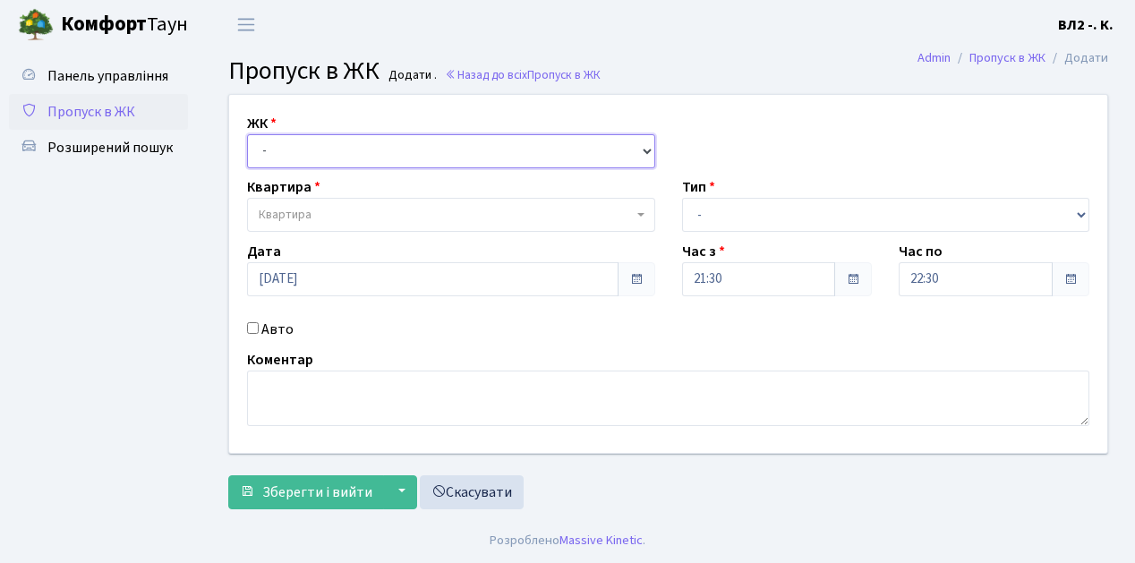
click at [644, 147] on select "- ВЛ1, Ужгородський пров., 4/1 ВЛ2, Голосіївський просп., 76 ВЛ3, пр.Голосіївсь…" at bounding box center [451, 151] width 408 height 34
select select "317"
click at [247, 134] on select "- ВЛ1, Ужгородський пров., 4/1 ВЛ2, Голосіївський просп., 76 ВЛ3, пр.Голосіївсь…" at bounding box center [451, 151] width 408 height 34
select select
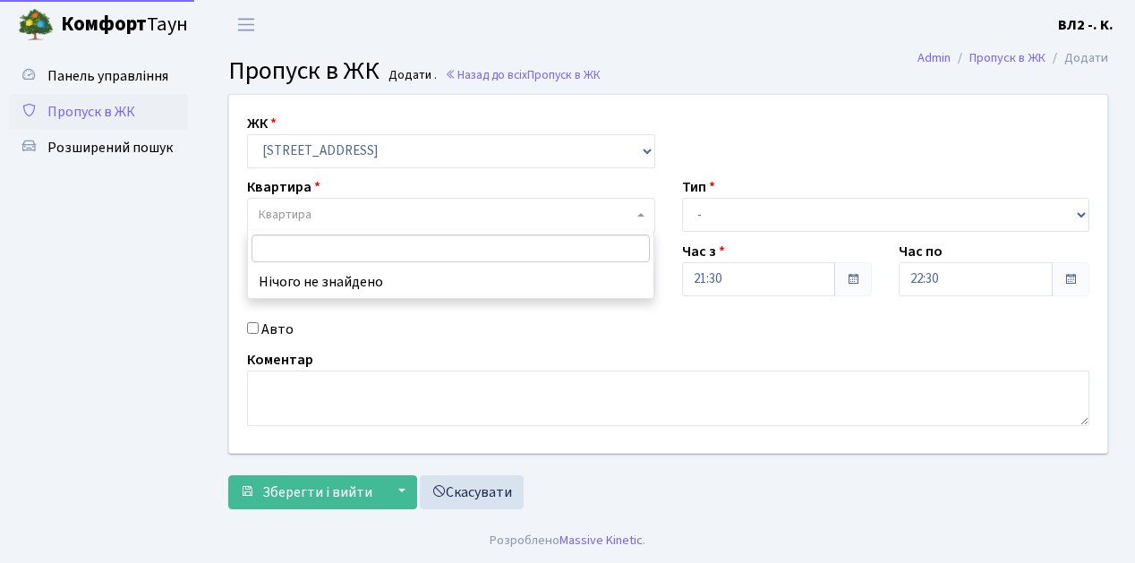
click at [642, 214] on b at bounding box center [640, 215] width 7 height 4
type input "58"
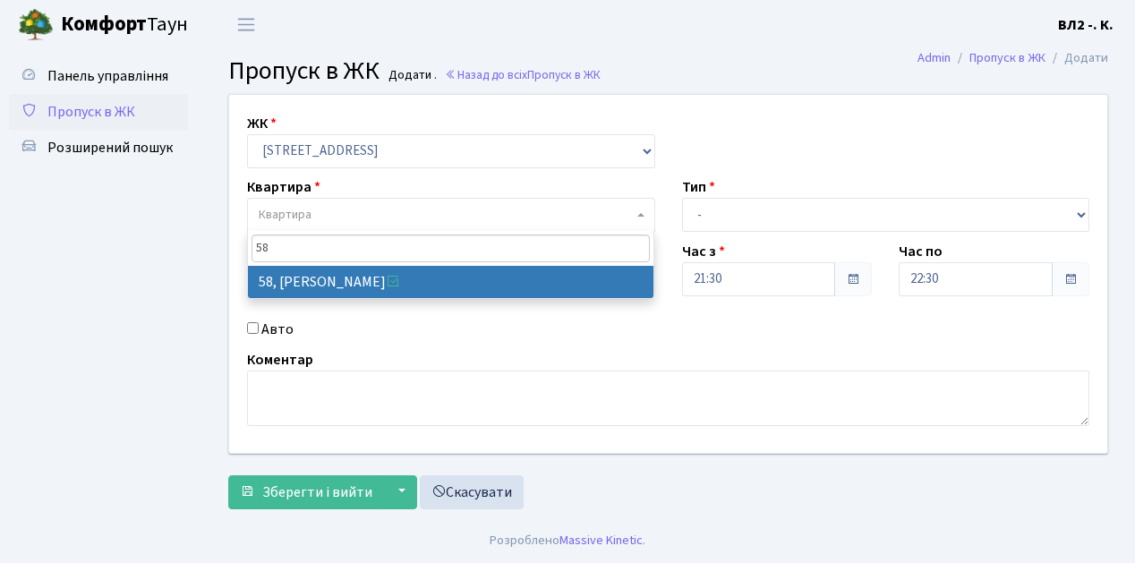
select select "38113"
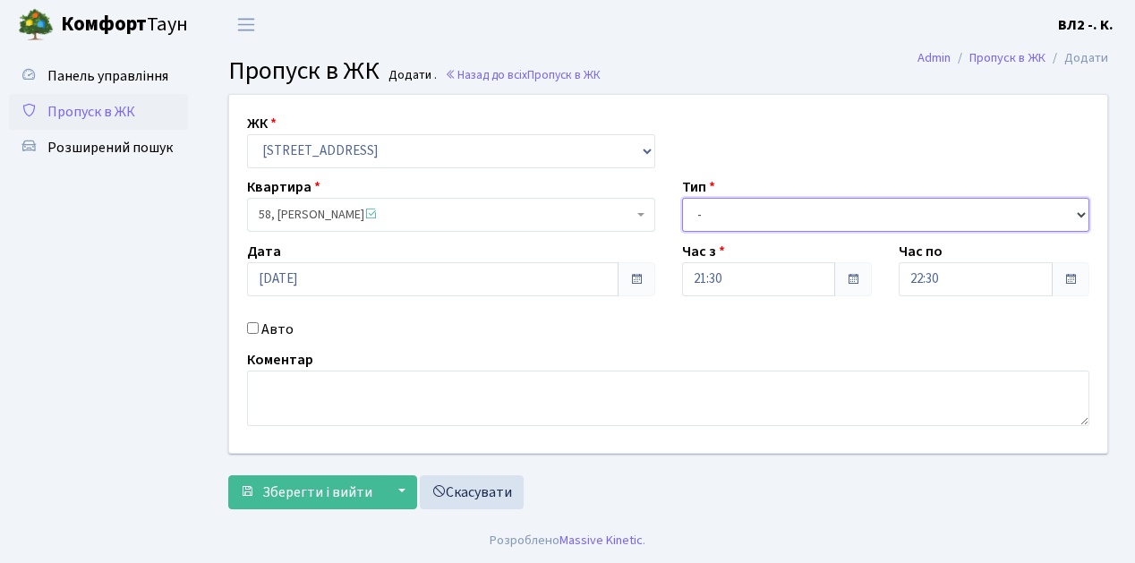
click at [1081, 211] on select "- Доставка Таксі Гості Сервіс" at bounding box center [886, 215] width 408 height 34
select select "1"
click at [682, 198] on select "- Доставка Таксі Гості Сервіс" at bounding box center [886, 215] width 408 height 34
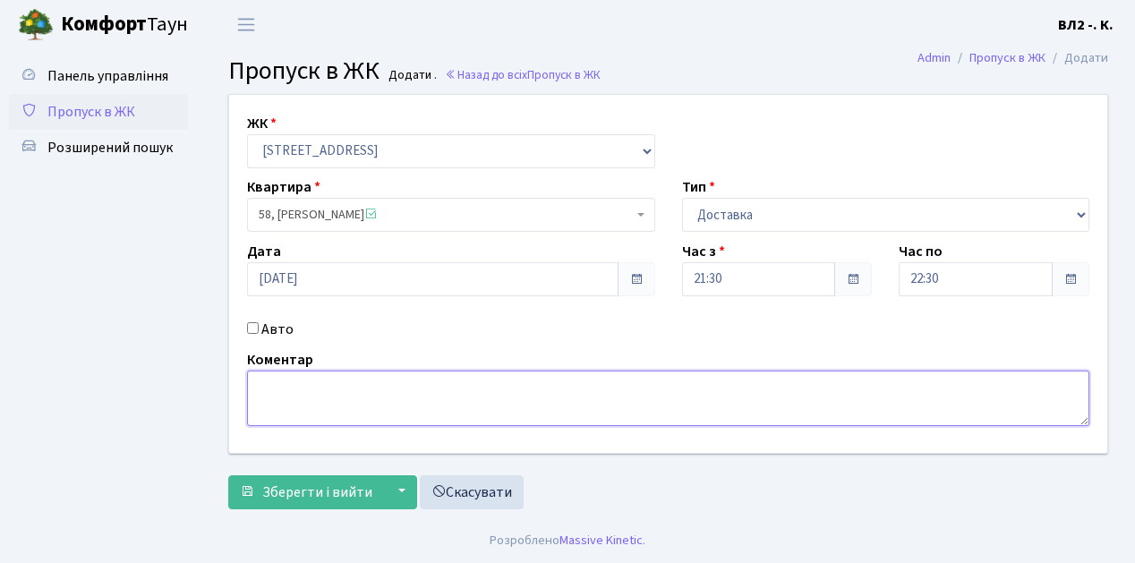
drag, startPoint x: 256, startPoint y: 375, endPoint x: 267, endPoint y: 375, distance: 10.7
click at [258, 375] on textarea at bounding box center [668, 399] width 842 height 56
type textarea "Glovo 21-33"
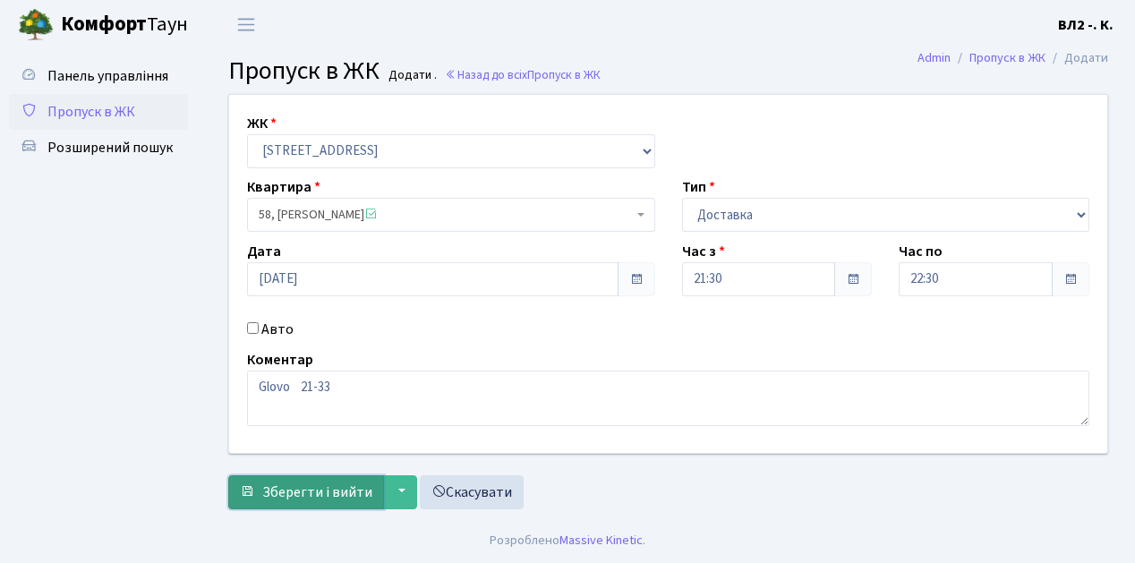
click at [271, 492] on span "Зберегти і вийти" at bounding box center [317, 493] width 110 height 20
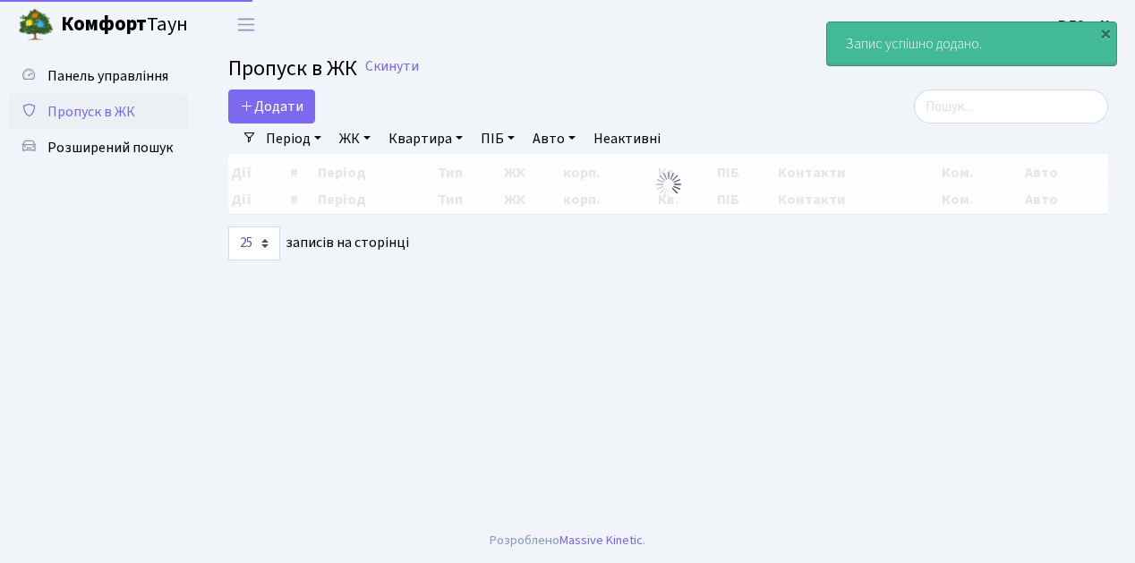
select select "25"
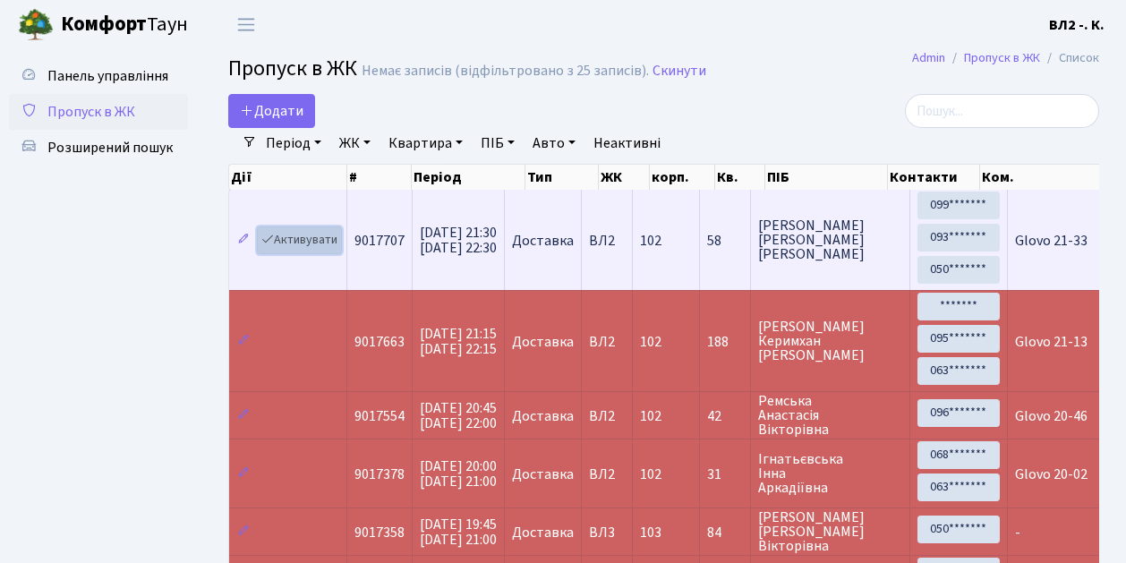
click at [335, 251] on link "Активувати" at bounding box center [299, 240] width 85 height 28
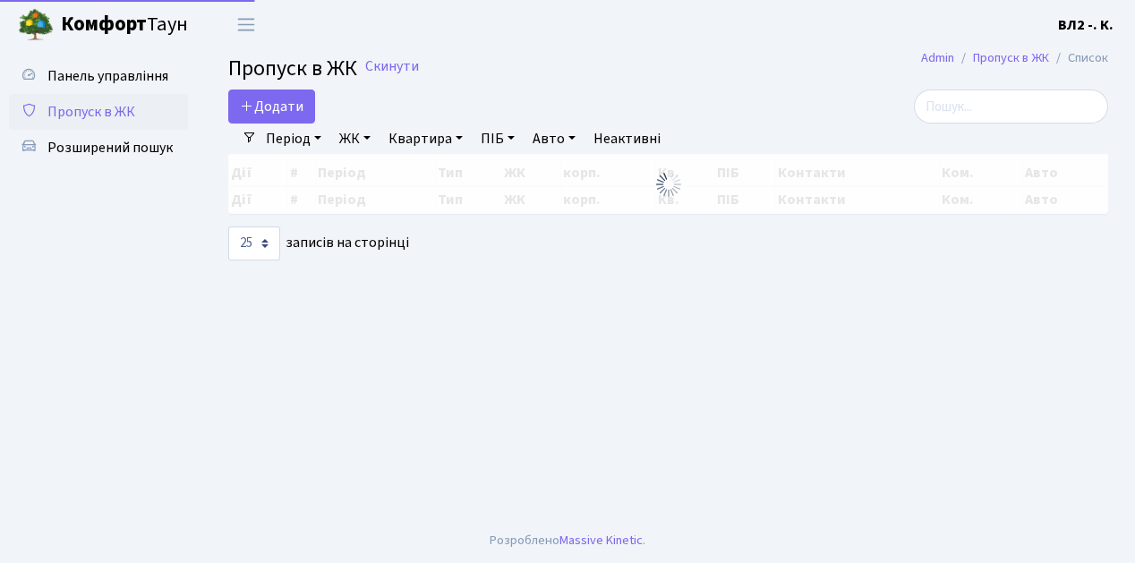
select select "25"
